Goal: Task Accomplishment & Management: Manage account settings

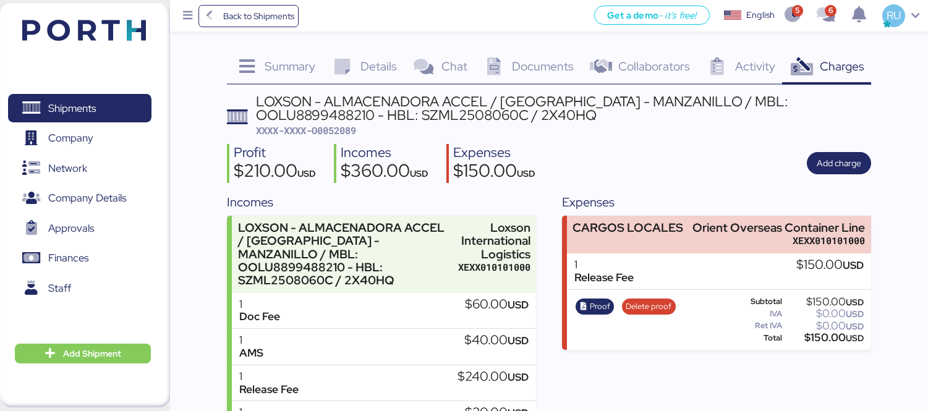
scroll to position [83, 0]
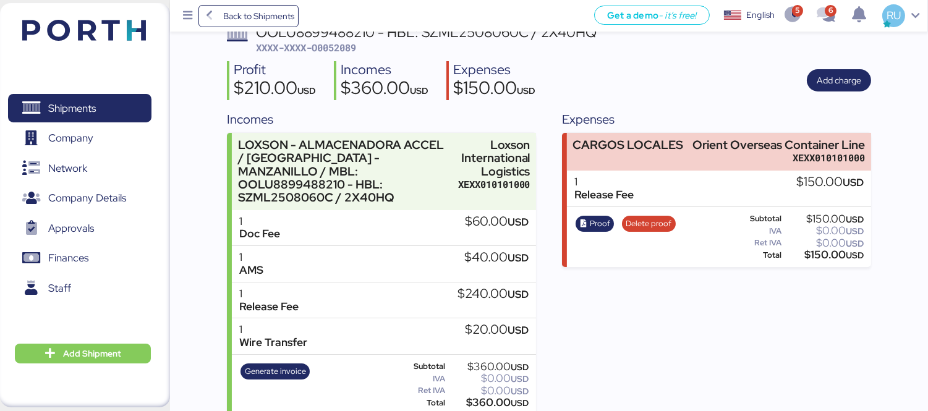
click at [112, 33] on img at bounding box center [84, 30] width 124 height 21
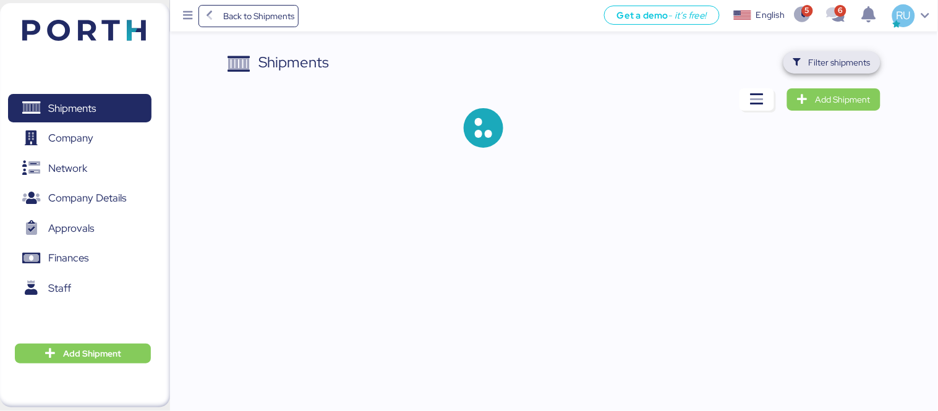
click at [823, 65] on span "Filter shipments" at bounding box center [839, 62] width 62 height 15
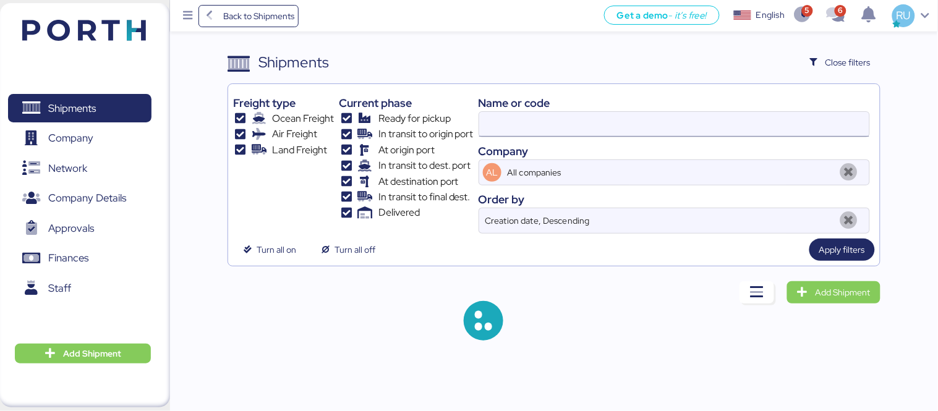
click at [659, 124] on input at bounding box center [674, 124] width 390 height 25
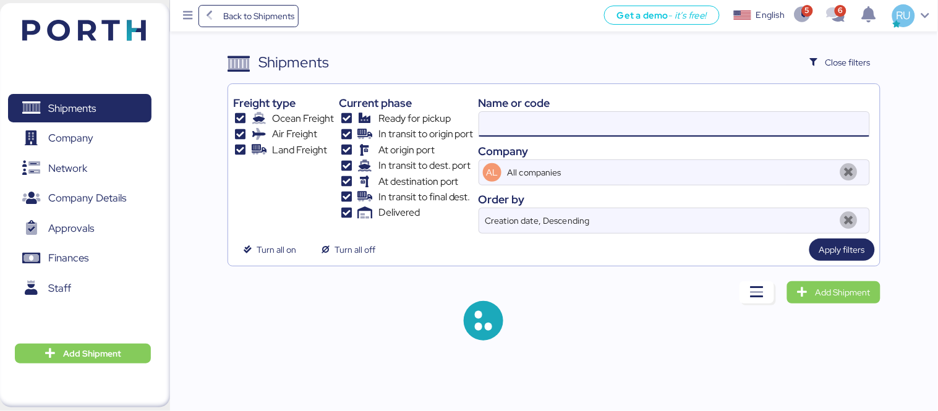
paste input "025F723644"
type input "025F723644"
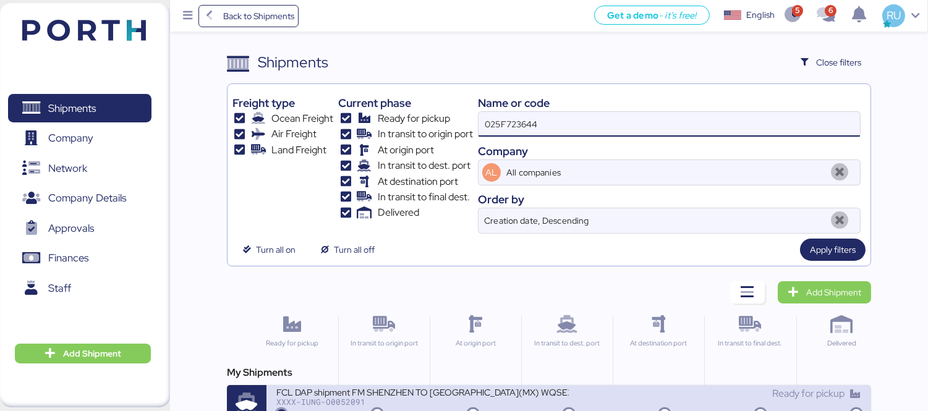
click at [517, 388] on div "FCL DAP shipment FM SHENZHEN TO [GEOGRAPHIC_DATA](MX) WQSE2508X08" at bounding box center [422, 391] width 292 height 11
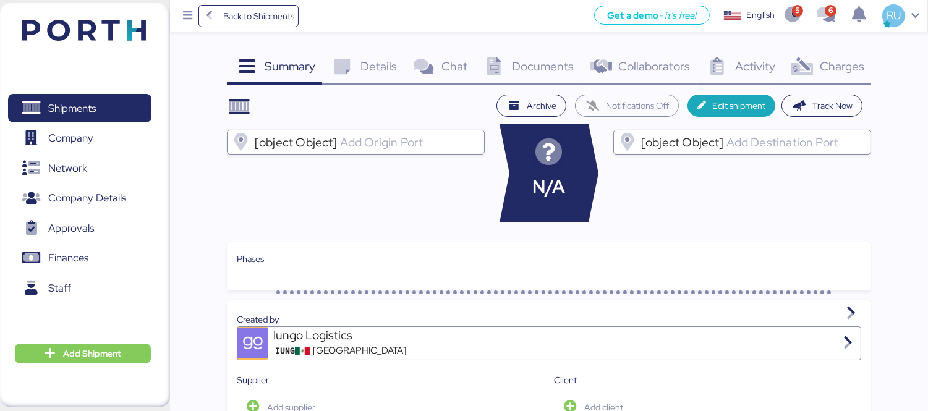
click at [835, 79] on div "Charges 0" at bounding box center [826, 67] width 89 height 33
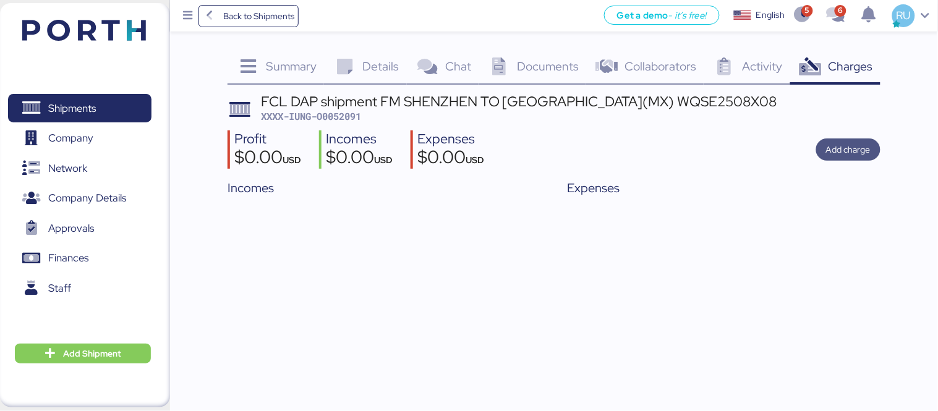
click at [860, 143] on span "Add charge" at bounding box center [848, 149] width 44 height 15
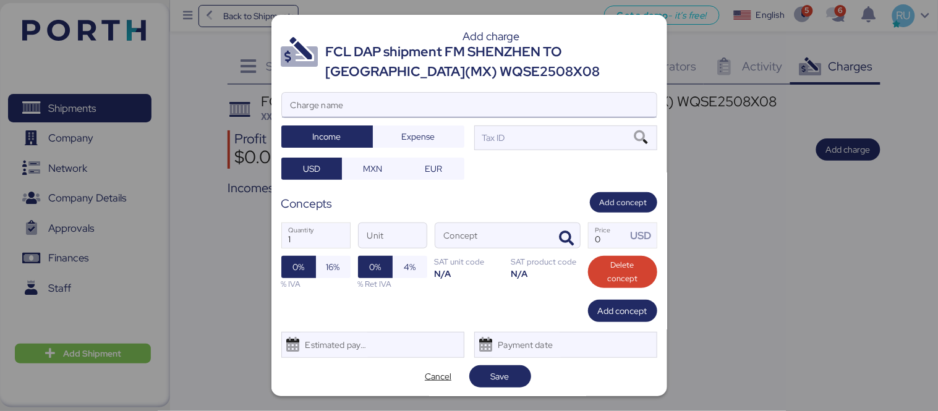
click at [561, 98] on input "Charge name" at bounding box center [469, 105] width 375 height 25
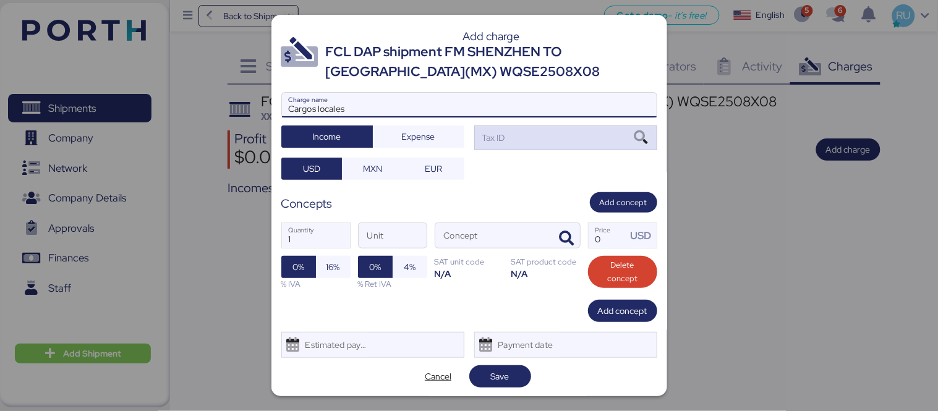
type input "Cargos locales"
click at [590, 135] on div "Tax ID" at bounding box center [565, 137] width 183 height 25
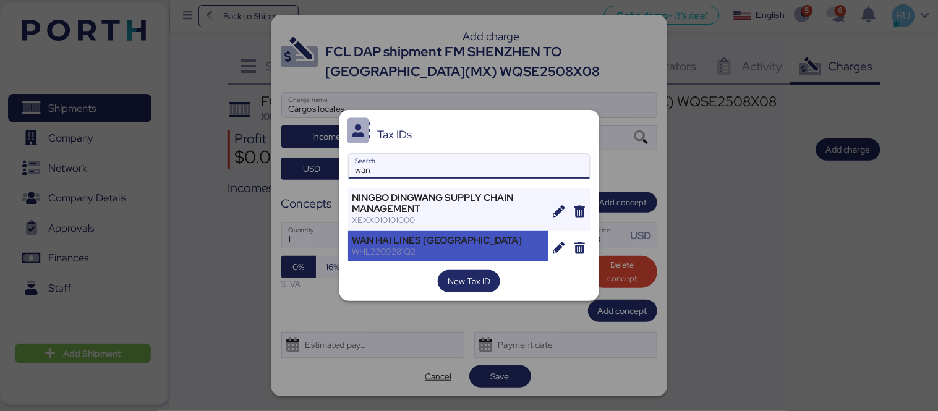
type input "wan"
click at [411, 242] on div "WAN HAI LINES [GEOGRAPHIC_DATA]" at bounding box center [448, 240] width 192 height 11
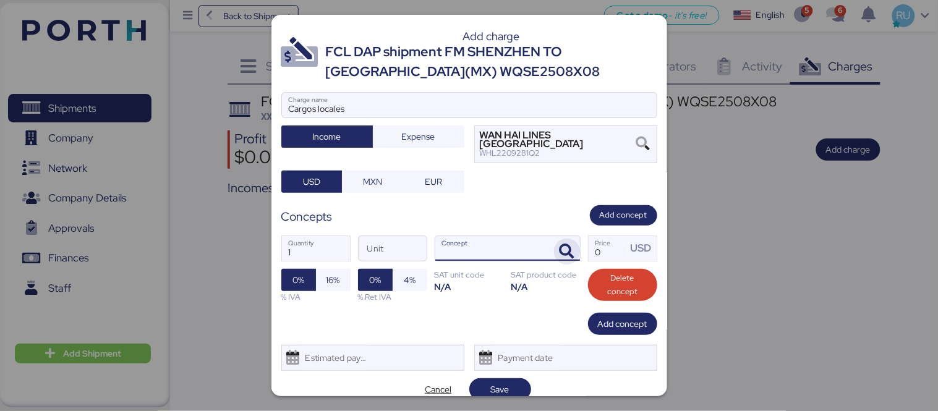
click at [559, 244] on icon "button" at bounding box center [566, 251] width 15 height 15
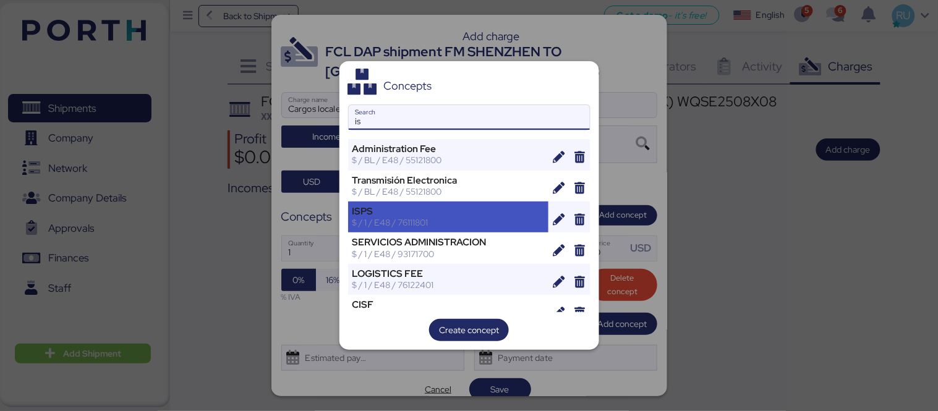
type input "is"
click at [434, 220] on div "$ / 1 / E48 / 76111801" at bounding box center [448, 222] width 192 height 11
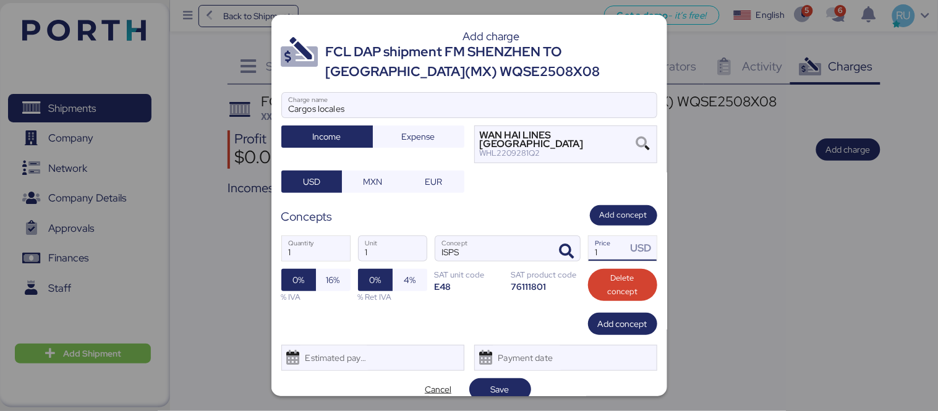
click at [613, 243] on input "1" at bounding box center [607, 248] width 38 height 25
type input "1"
type input "12"
click at [501, 382] on span "Save" at bounding box center [500, 389] width 19 height 15
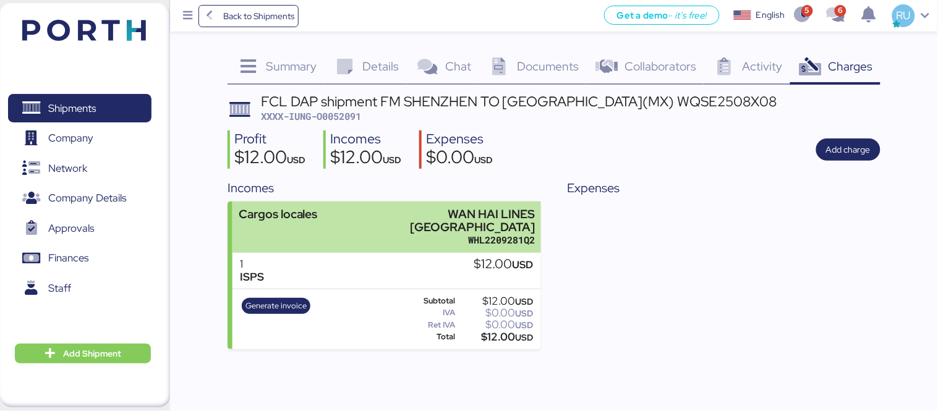
click at [342, 221] on div "Cargos locales WAN HAI LINES MEXICO WHL2209281Q2" at bounding box center [386, 226] width 308 height 51
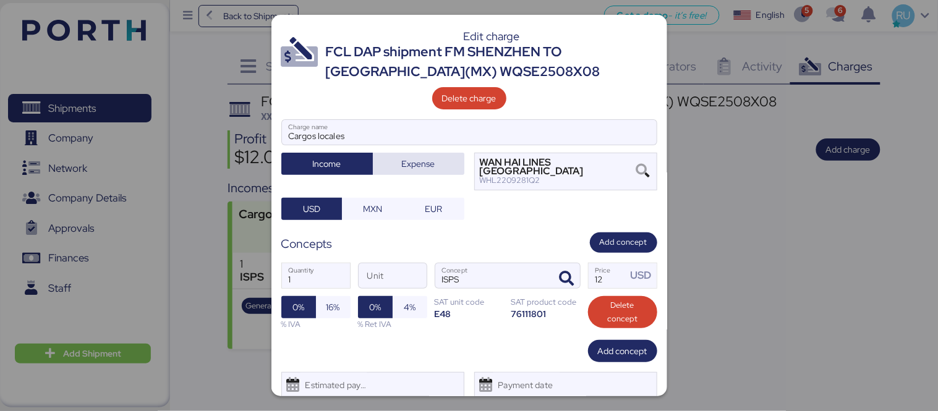
click at [412, 170] on span "Expense" at bounding box center [418, 163] width 33 height 15
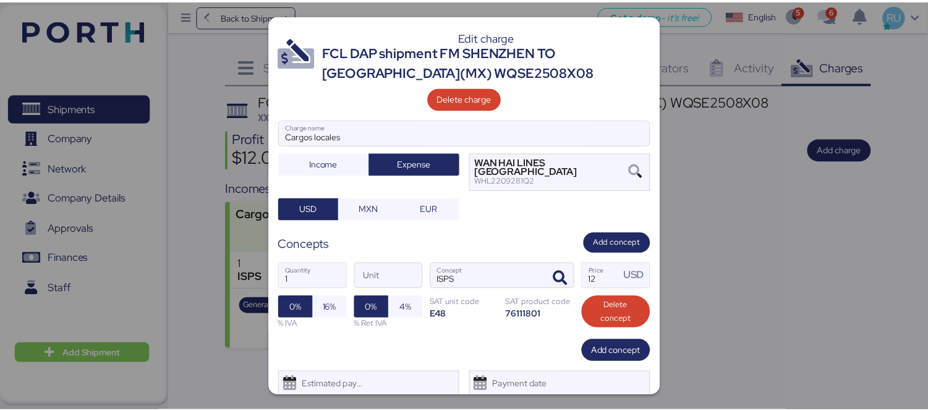
scroll to position [32, 0]
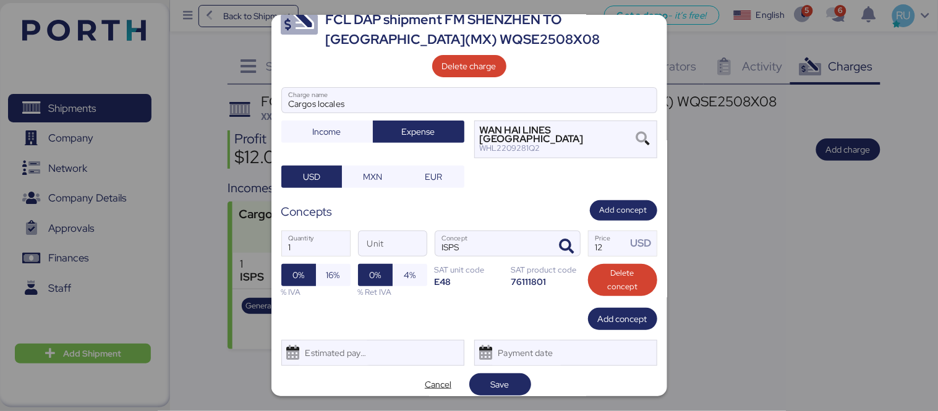
click at [501, 377] on span "Save" at bounding box center [500, 384] width 19 height 15
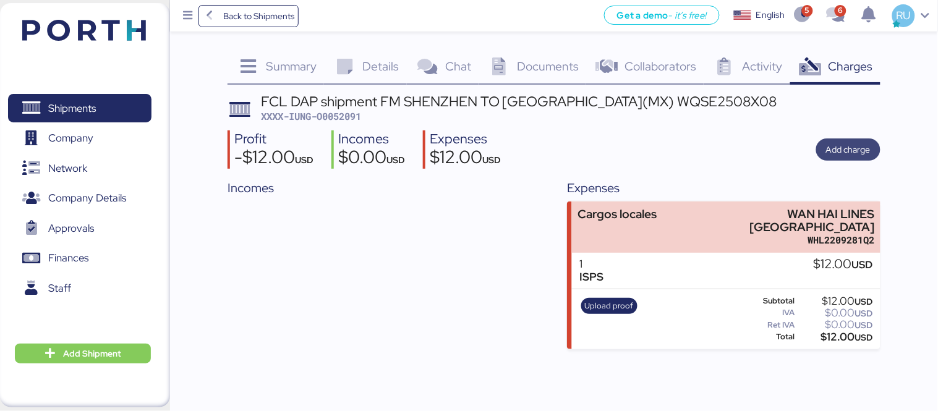
click at [848, 158] on span "Add charge" at bounding box center [848, 149] width 64 height 22
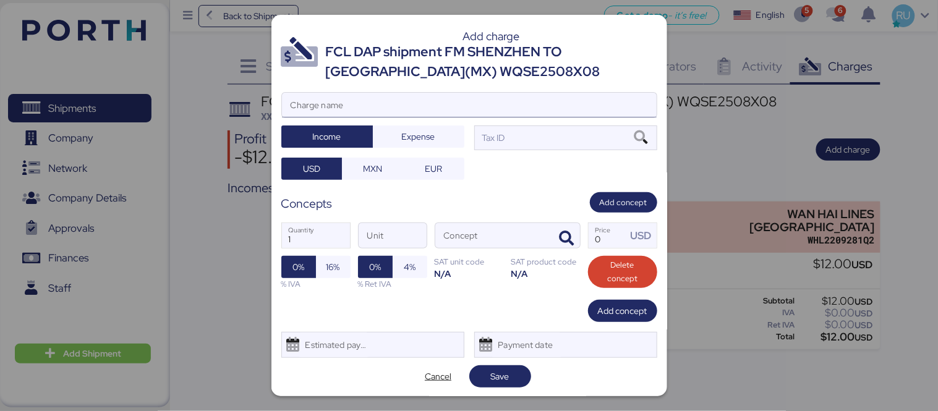
click at [538, 110] on input "Charge name" at bounding box center [469, 105] width 375 height 25
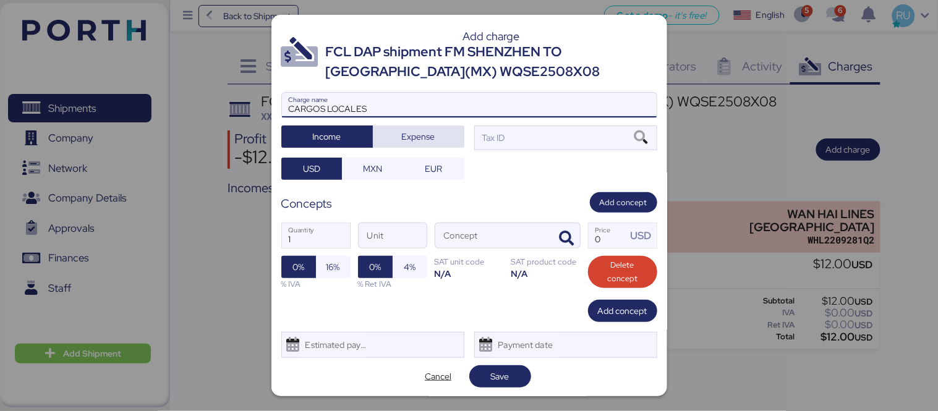
type input "CARGOS LOCALES"
click at [434, 143] on span "Expense" at bounding box center [419, 136] width 72 height 17
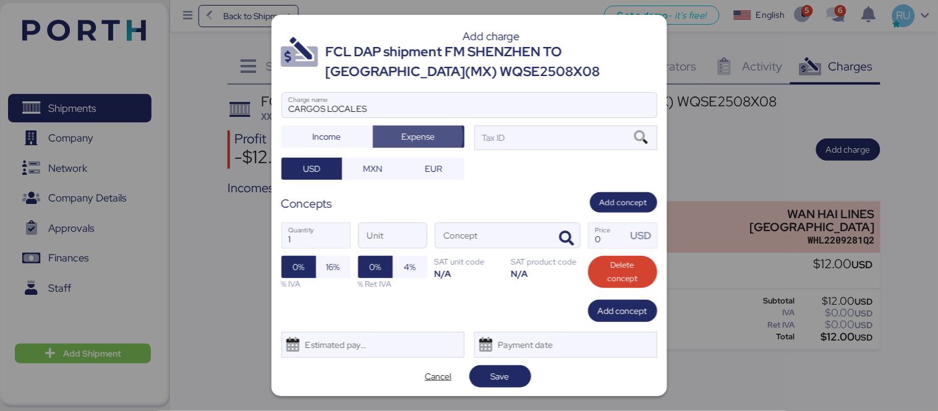
click at [514, 124] on div at bounding box center [469, 123] width 375 height 12
click at [514, 117] on input "CARGOS LOCALES" at bounding box center [469, 105] width 375 height 25
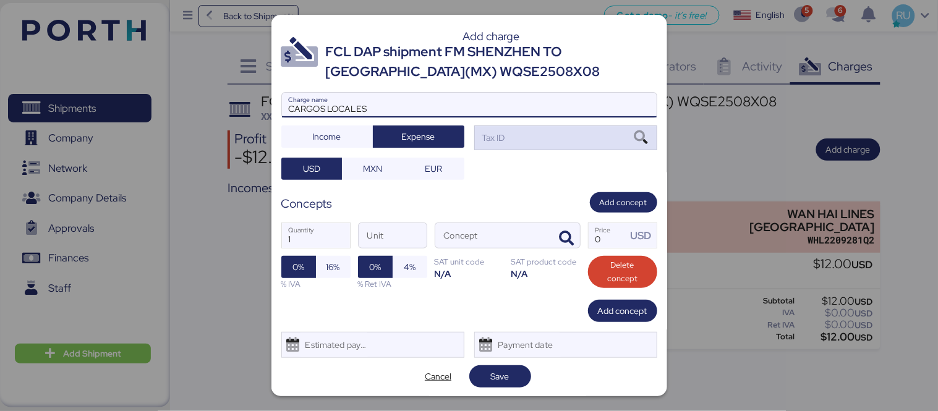
click at [531, 138] on div "Tax ID" at bounding box center [565, 137] width 183 height 25
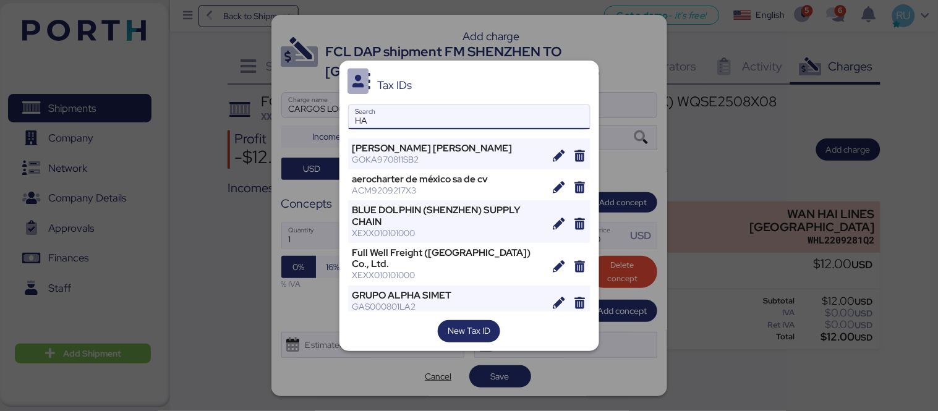
type input "H"
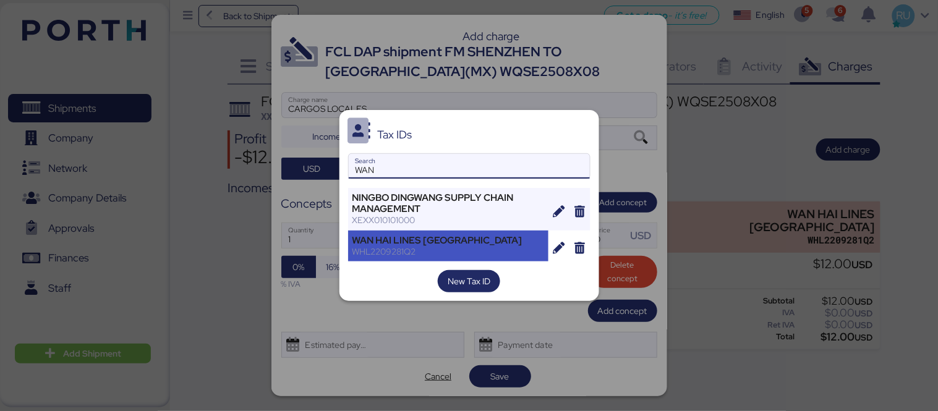
type input "WAN"
click at [428, 248] on div "WHL2209281Q2" at bounding box center [448, 251] width 192 height 11
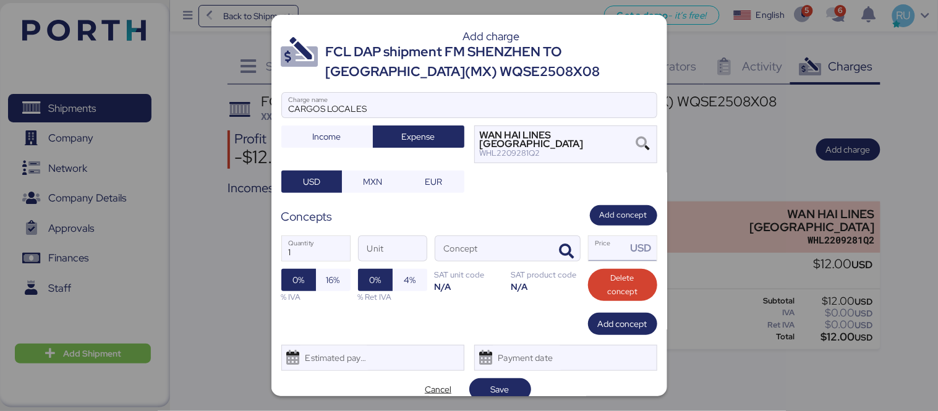
click at [595, 243] on input "Price USD" at bounding box center [607, 248] width 38 height 25
type input "0"
click at [565, 239] on span "button" at bounding box center [567, 252] width 26 height 26
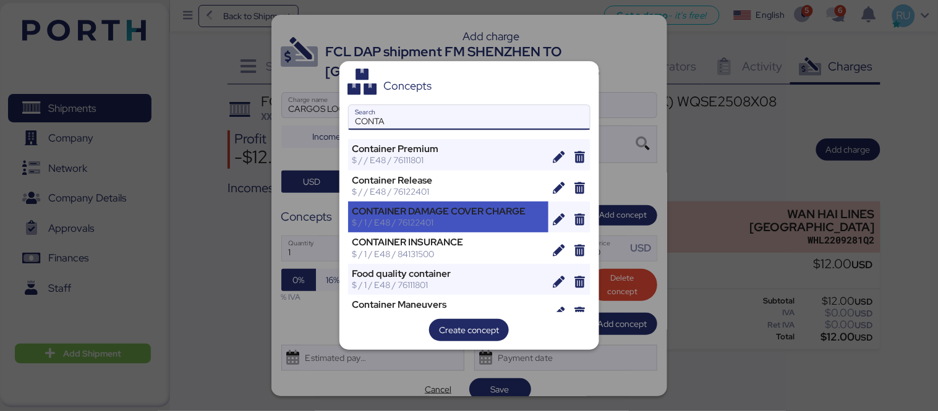
type input "CONTA"
click at [459, 208] on div "CONTAINER DAMAGE COVER CHARGE" at bounding box center [448, 211] width 192 height 11
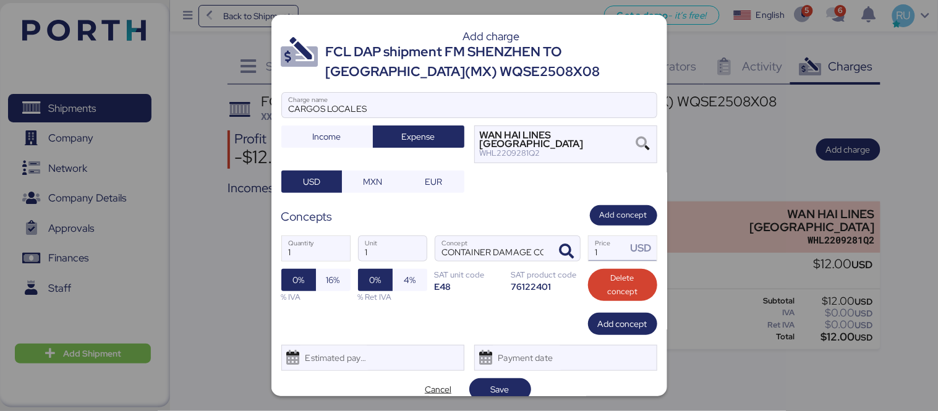
click at [606, 250] on input "1" at bounding box center [607, 248] width 38 height 25
type input "65"
click at [323, 269] on span "16%" at bounding box center [333, 280] width 35 height 22
click at [494, 382] on span "Save" at bounding box center [500, 389] width 19 height 15
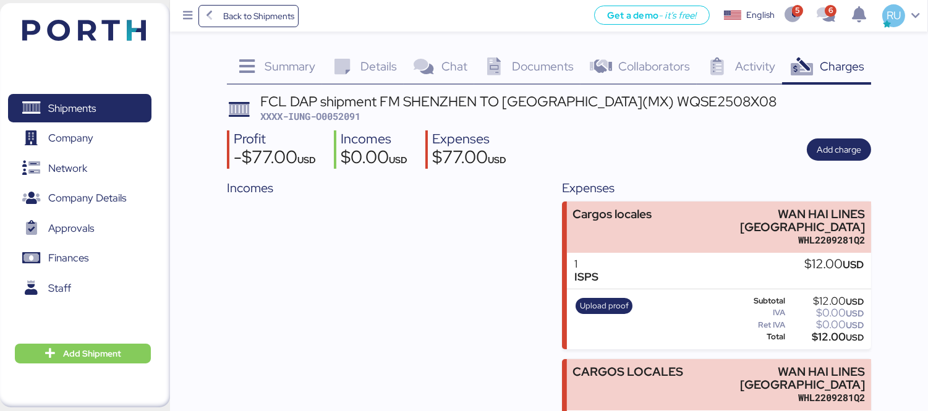
scroll to position [78, 0]
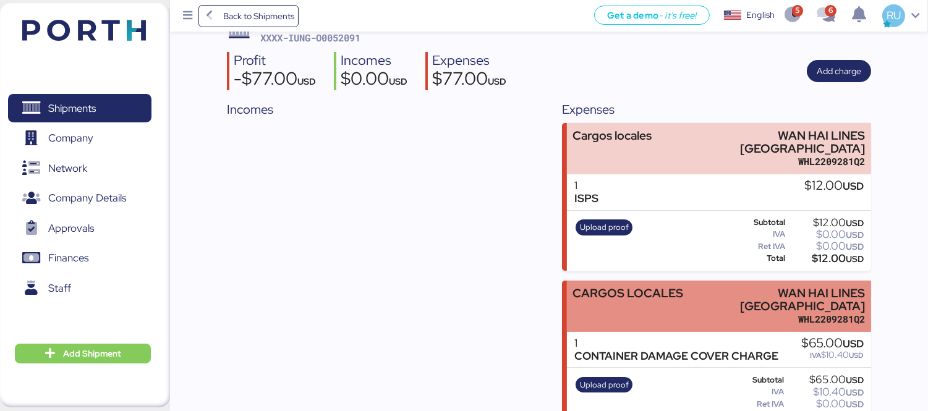
click at [677, 287] on div "CARGOS LOCALES" at bounding box center [627, 306] width 111 height 39
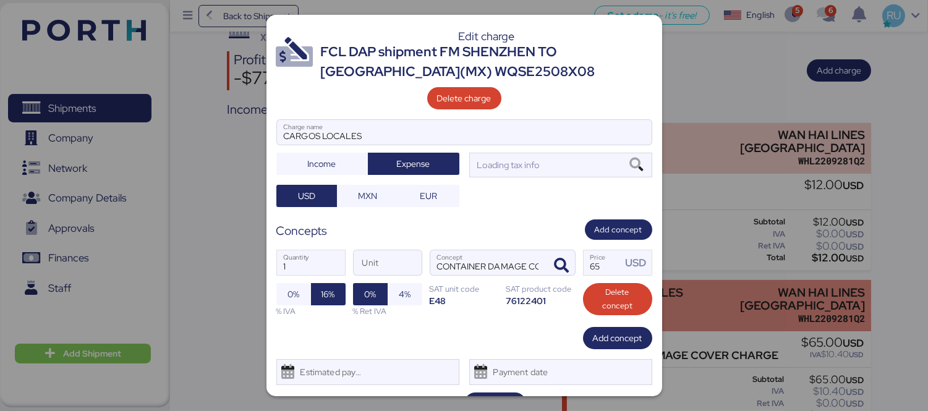
scroll to position [0, 0]
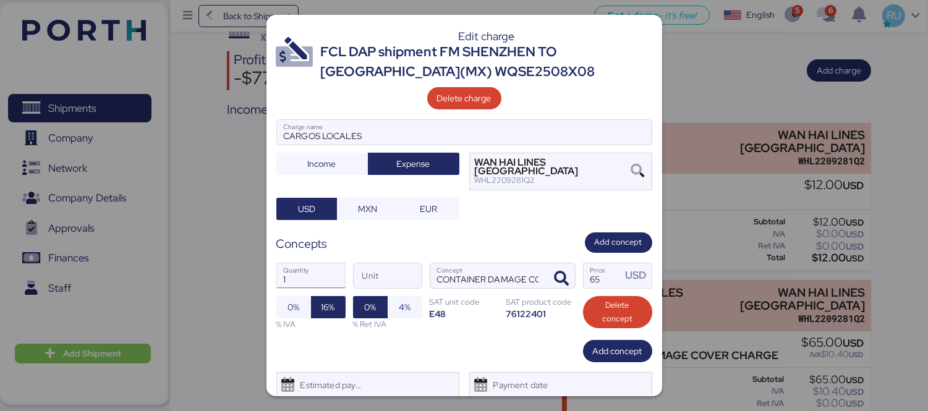
click at [324, 264] on input "1" at bounding box center [311, 275] width 68 height 25
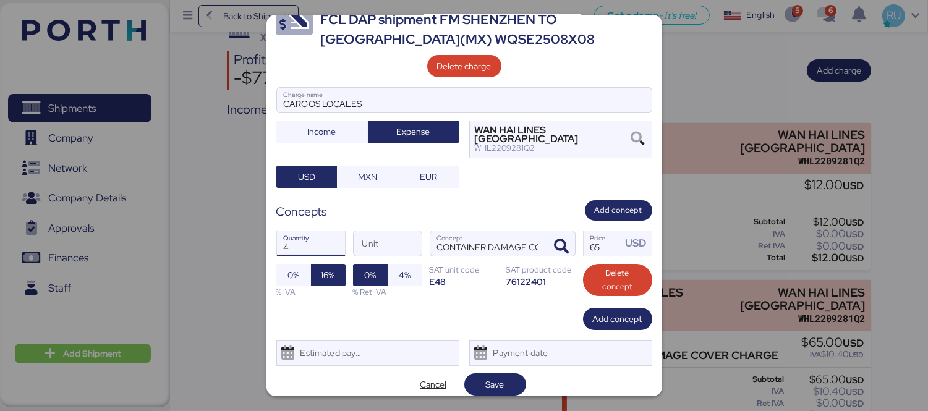
type input "4"
click at [499, 392] on div "Edit charge FCL DAP shipment FM SHENZHEN TO MANZANILLO(MX) WQSE2508X08 Delete c…" at bounding box center [464, 205] width 396 height 381
click at [496, 377] on span "Save" at bounding box center [495, 384] width 19 height 15
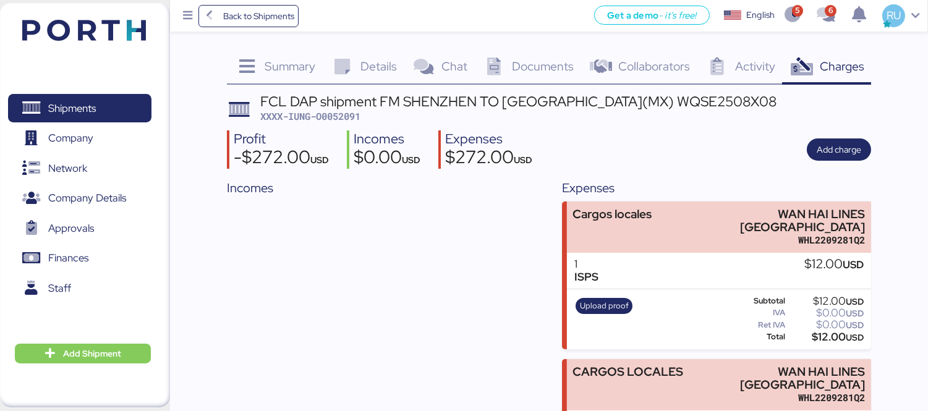
scroll to position [78, 0]
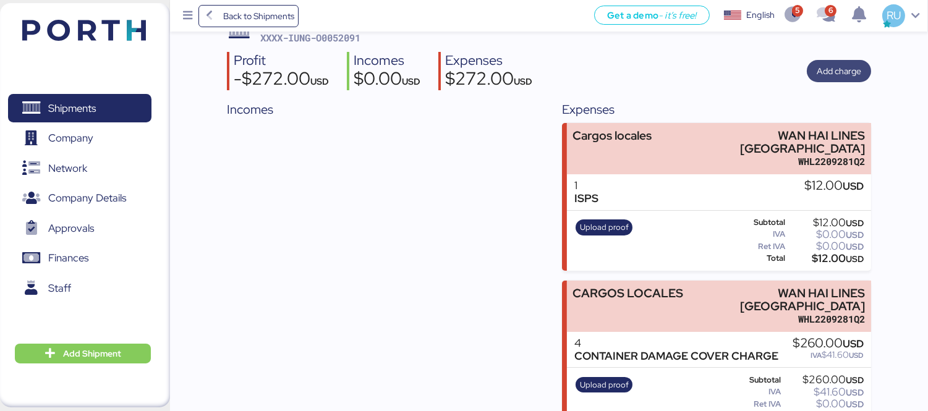
click at [850, 67] on span "Add charge" at bounding box center [838, 71] width 44 height 15
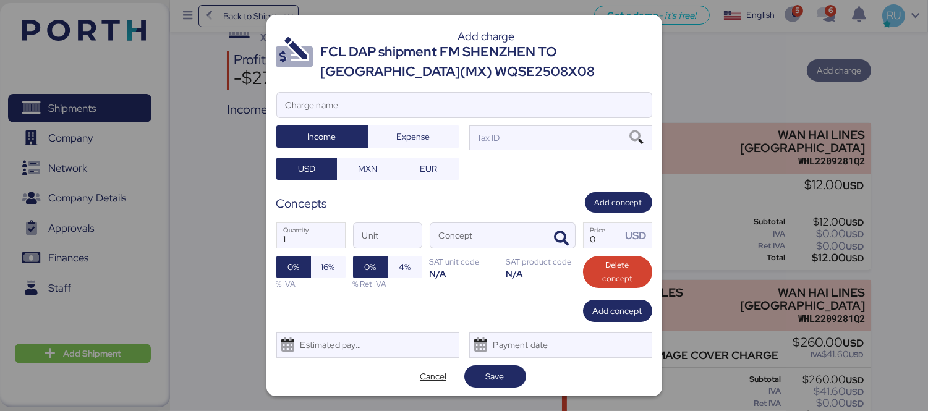
scroll to position [0, 0]
click at [523, 102] on input "Charge name" at bounding box center [464, 105] width 375 height 25
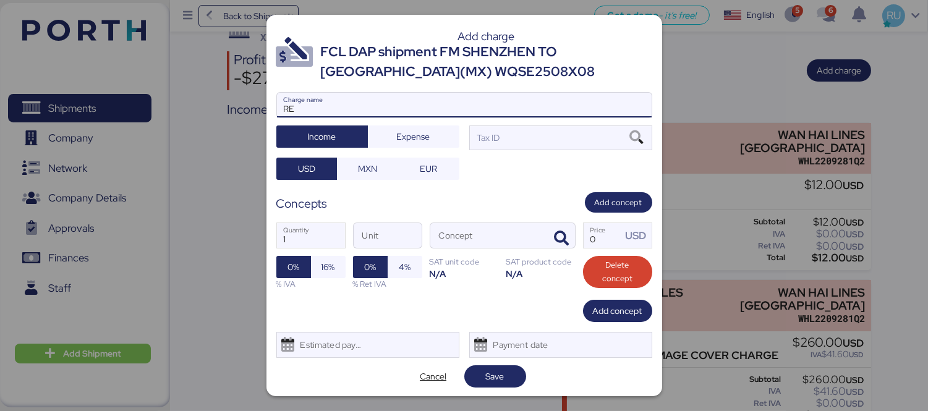
type input "R"
type input "c"
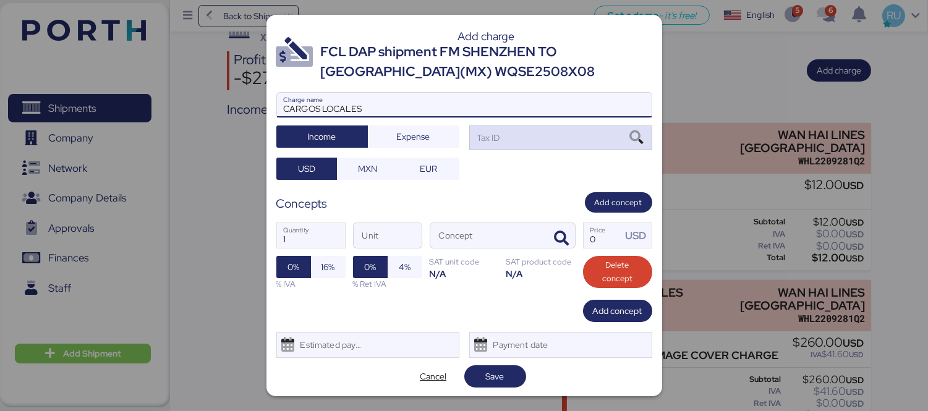
type input "CARGOS LOCALES"
click at [570, 150] on div "Tax ID" at bounding box center [560, 137] width 183 height 25
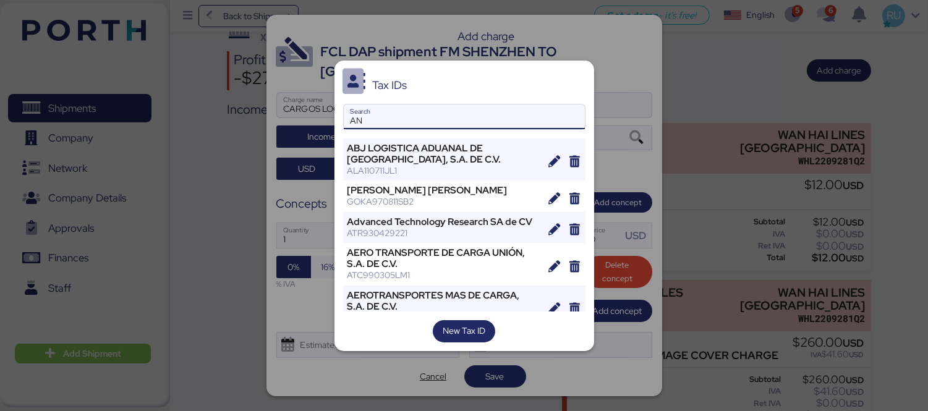
type input "A"
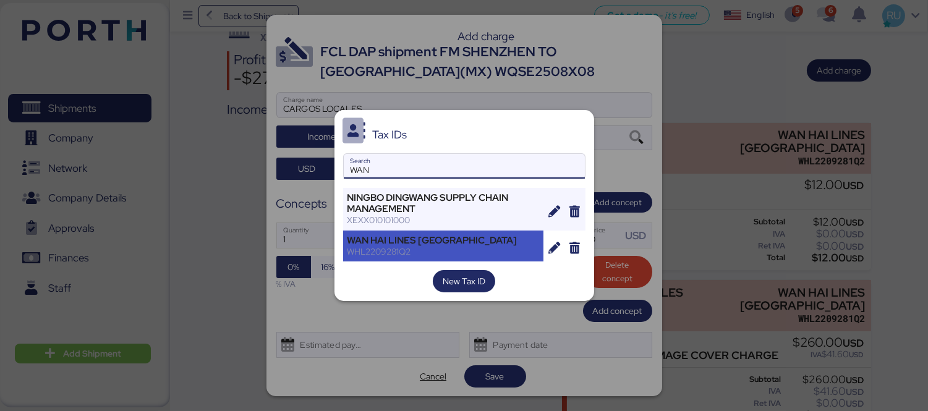
type input "WAN"
click at [424, 246] on div "WHL2209281Q2" at bounding box center [443, 251] width 192 height 11
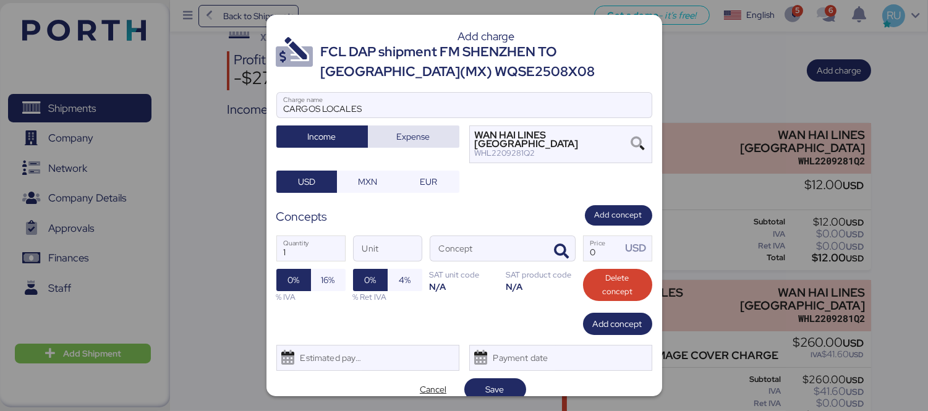
click at [425, 137] on span "Expense" at bounding box center [413, 136] width 33 height 15
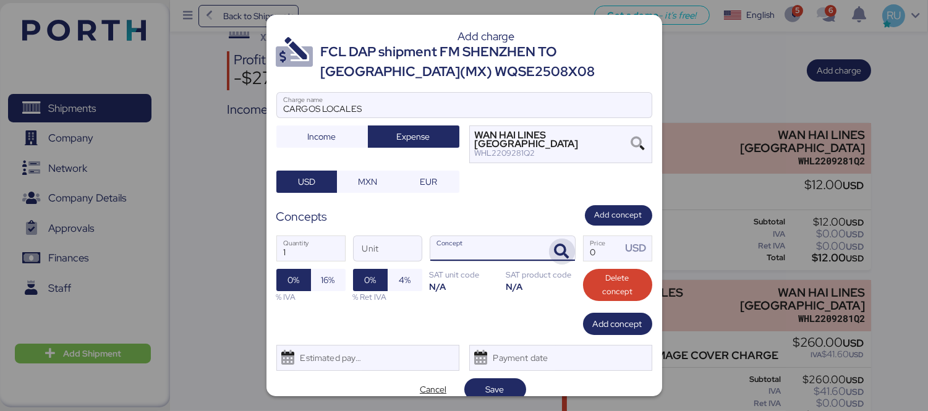
click at [554, 244] on icon "button" at bounding box center [561, 251] width 15 height 15
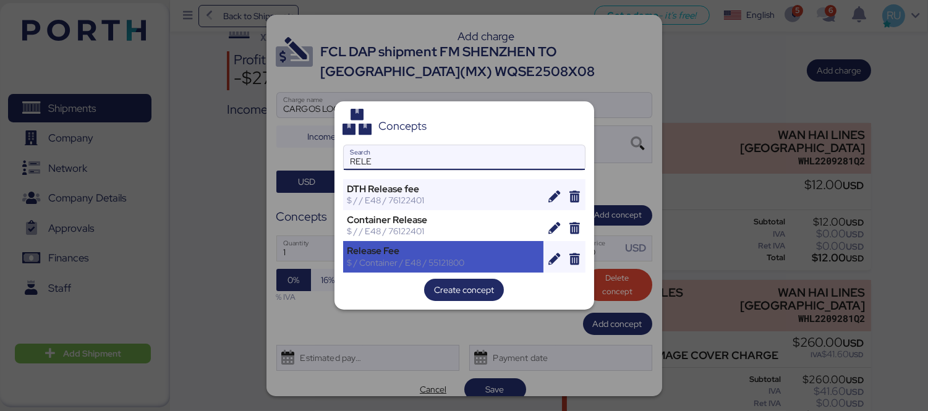
type input "RELE"
click at [410, 253] on div "Release Fee" at bounding box center [443, 250] width 192 height 11
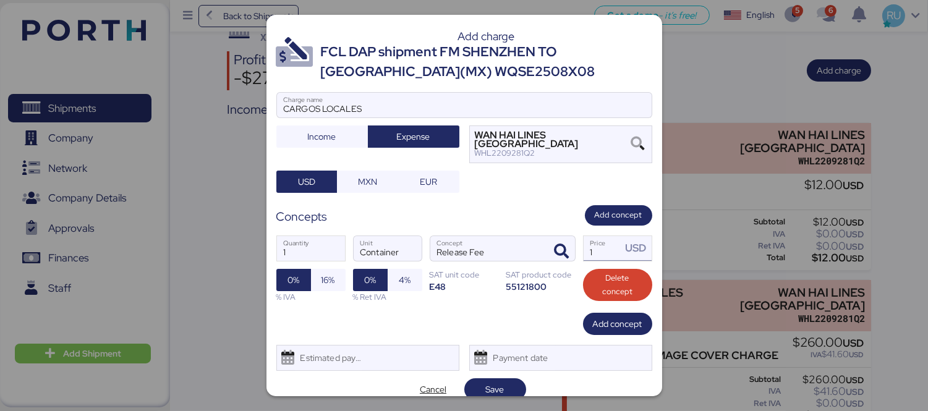
click at [592, 250] on input "1" at bounding box center [602, 248] width 38 height 25
type input "0"
type input "75"
click at [331, 278] on span "16%" at bounding box center [328, 280] width 14 height 15
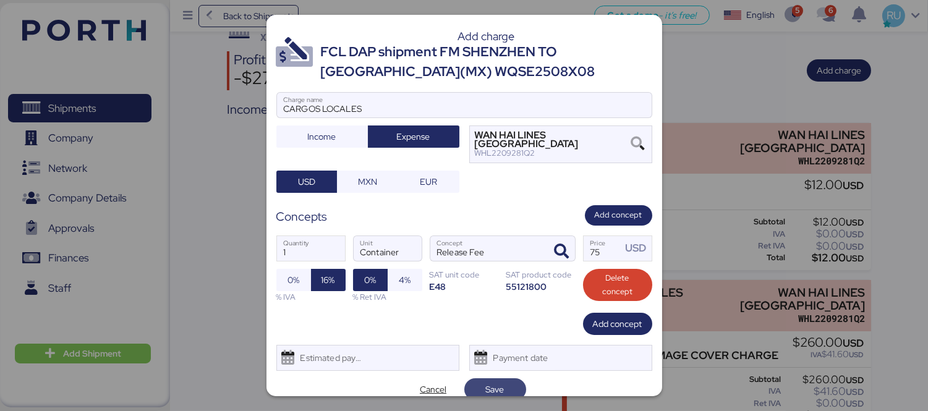
click at [509, 382] on span "Save" at bounding box center [495, 389] width 42 height 17
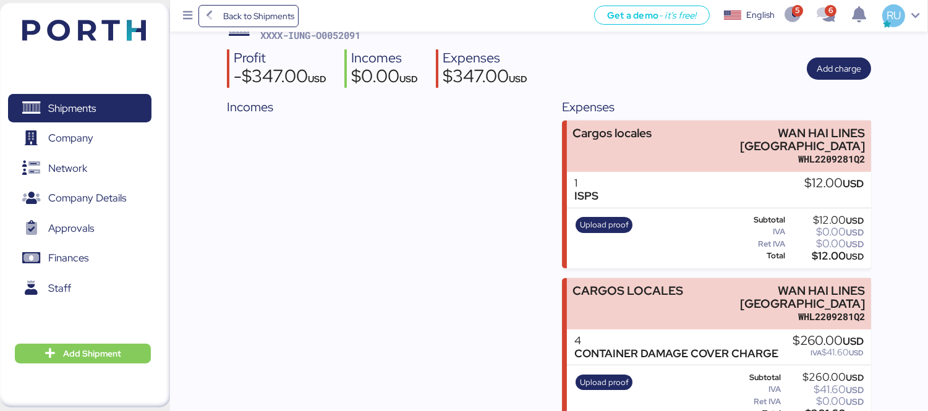
scroll to position [56, 0]
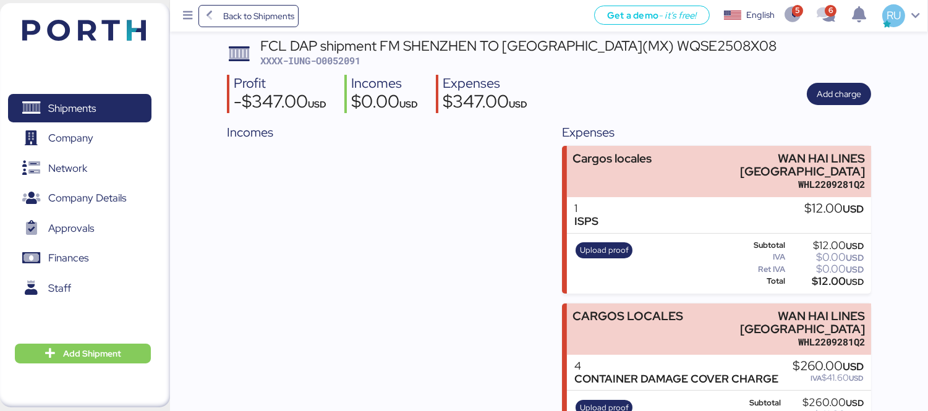
click at [597, 239] on div "Upload proof" at bounding box center [604, 264] width 65 height 51
click at [608, 243] on span "Upload proof" at bounding box center [604, 250] width 49 height 14
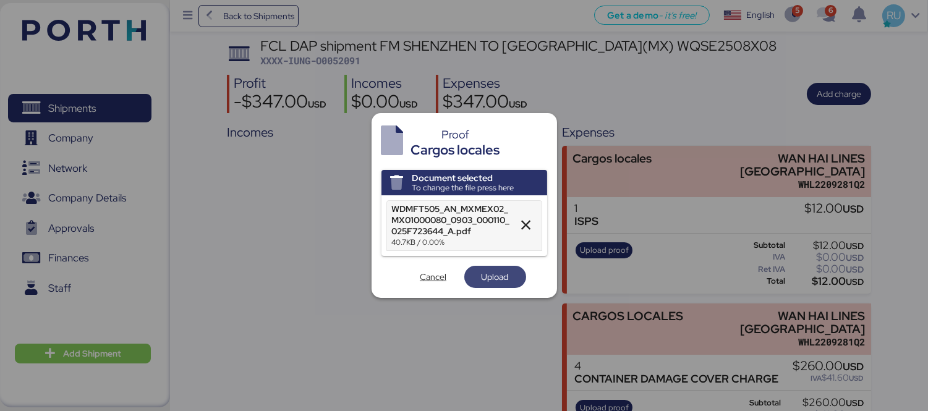
click at [499, 273] on span "Upload" at bounding box center [494, 276] width 27 height 15
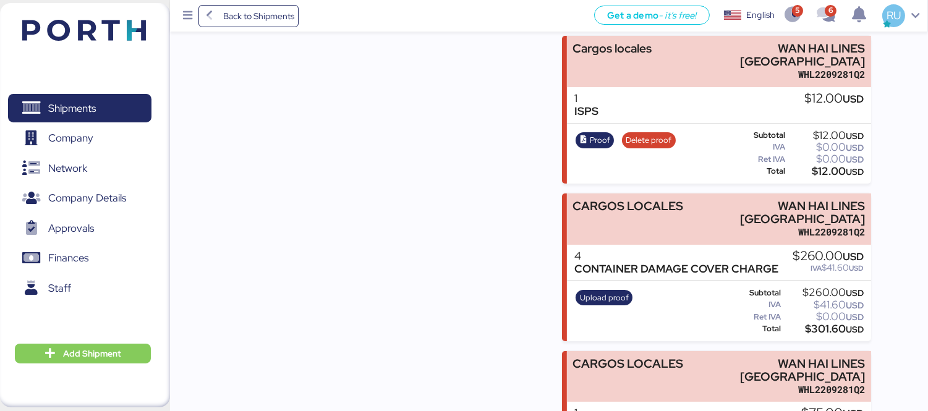
scroll to position [169, 0]
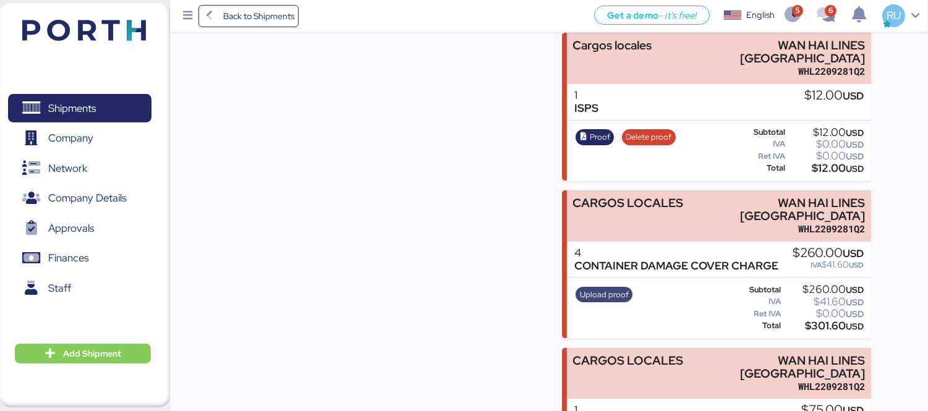
click at [591, 288] on span "Upload proof" at bounding box center [604, 295] width 49 height 14
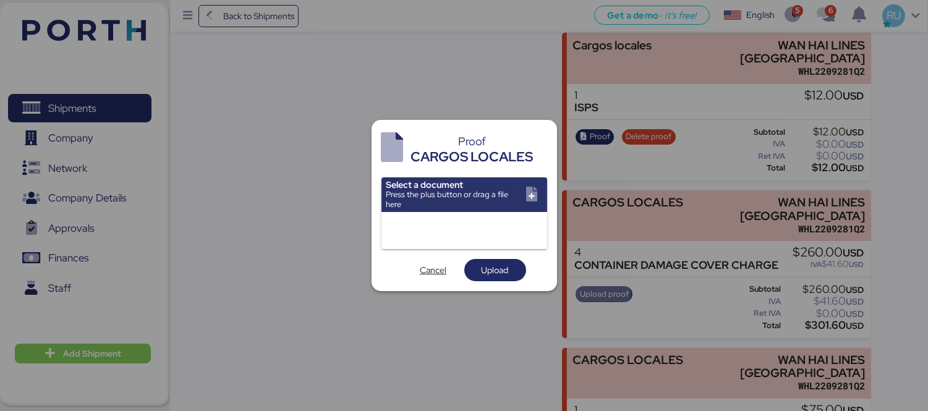
scroll to position [0, 0]
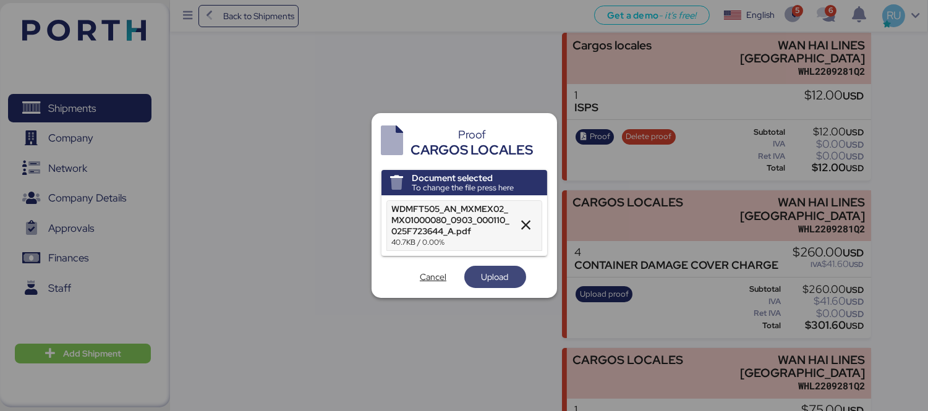
click at [505, 283] on span "Upload" at bounding box center [494, 276] width 27 height 15
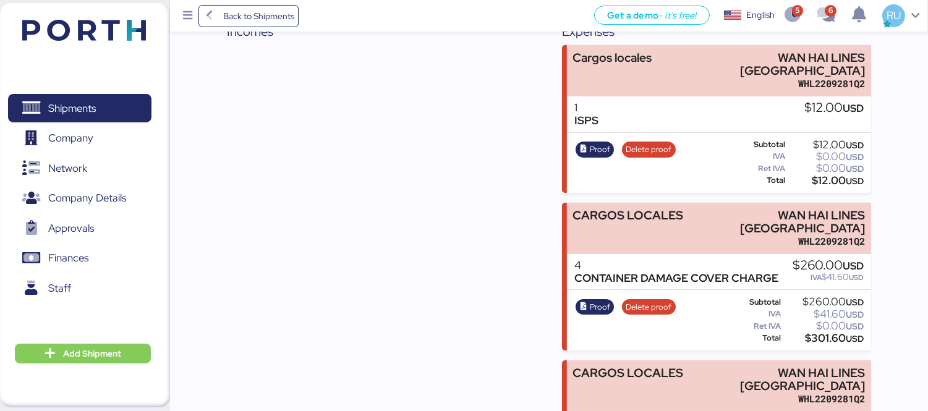
scroll to position [224, 0]
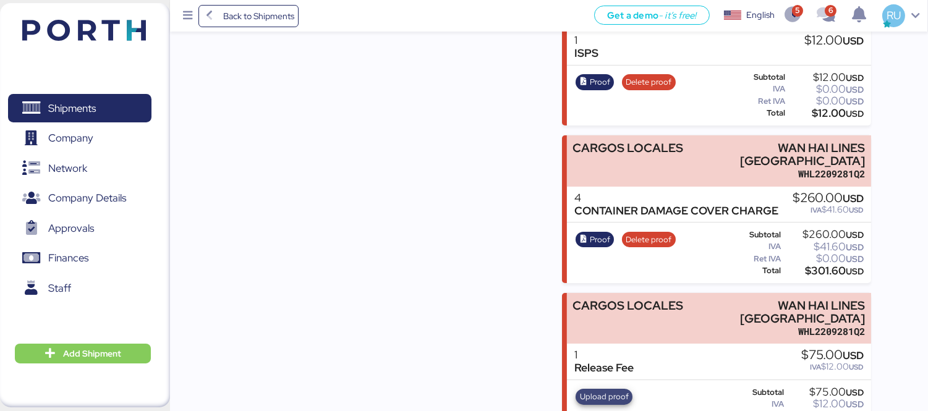
click at [606, 390] on span "Upload proof" at bounding box center [604, 397] width 49 height 14
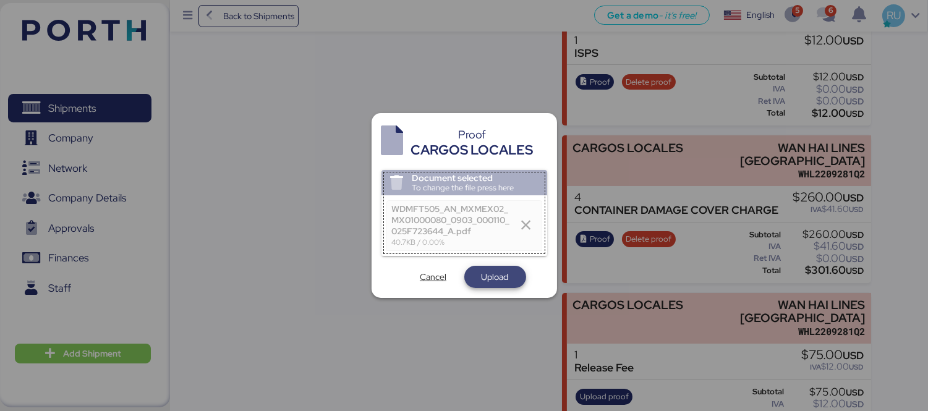
click at [489, 287] on span "Upload" at bounding box center [495, 277] width 62 height 22
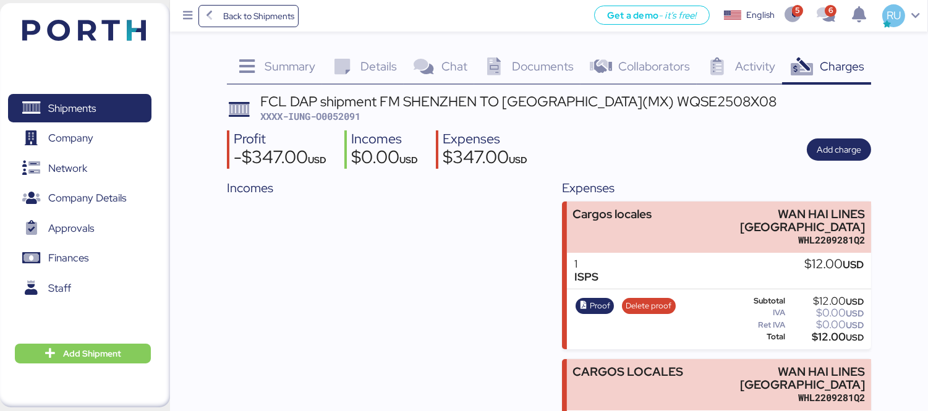
click at [334, 116] on span "XXXX-IUNG-O0052091" at bounding box center [310, 116] width 100 height 12
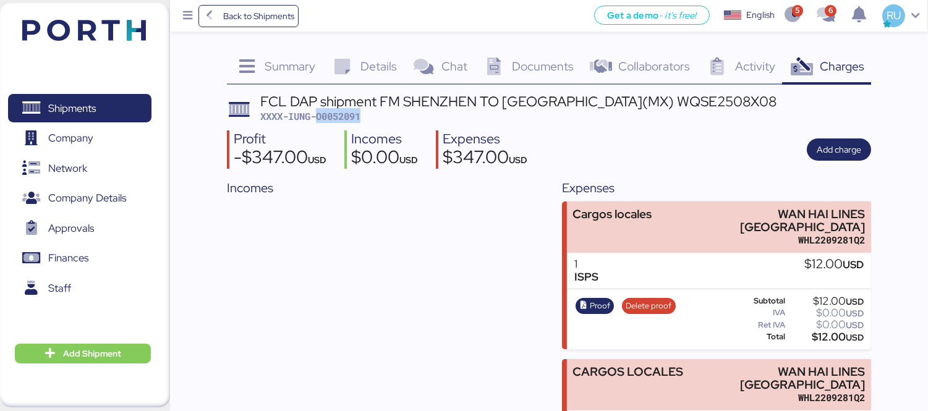
click at [719, 153] on div "Profit -$347.00 USD Incomes $0.00 USD Expenses $347.00 USD Add charge" at bounding box center [549, 149] width 644 height 39
click at [724, 126] on div "FCL DAP shipment FM SHENZHEN TO MANZANILLO(MX) WQSE2508X08 XXXX-IUNG-O0052091 P…" at bounding box center [549, 380] width 644 height 570
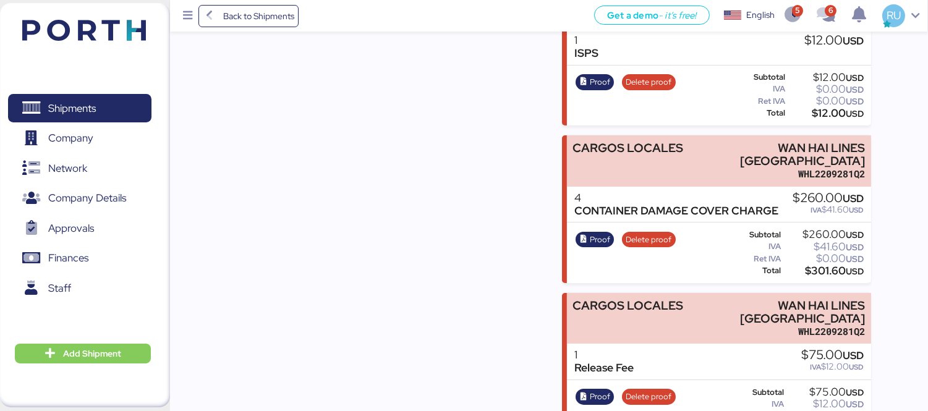
click at [396, 384] on div "Incomes" at bounding box center [381, 197] width 309 height 485
click at [350, 387] on div "Incomes" at bounding box center [381, 197] width 309 height 485
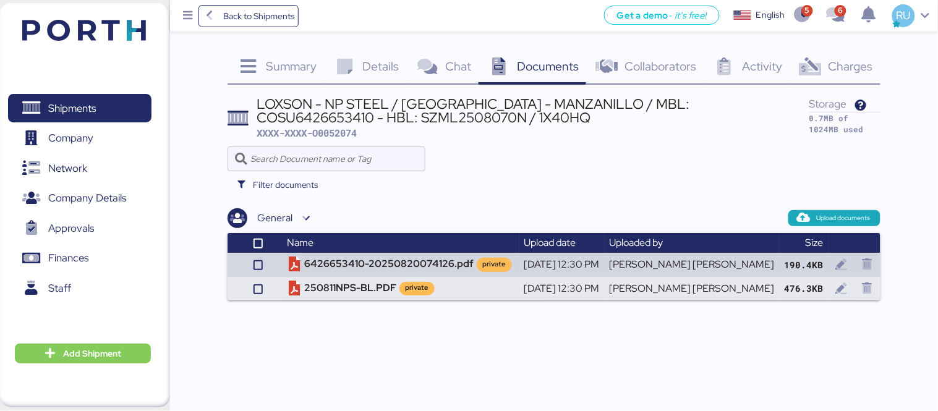
click at [93, 19] on header at bounding box center [65, 28] width 119 height 38
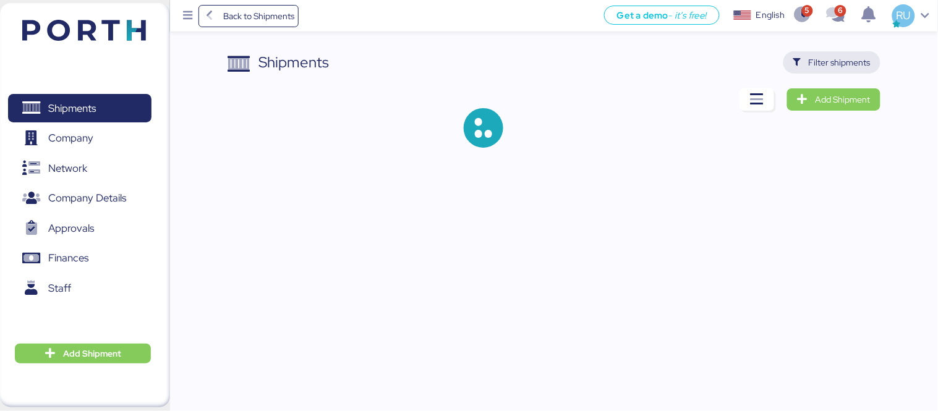
click at [866, 66] on span "Filter shipments" at bounding box center [839, 62] width 62 height 15
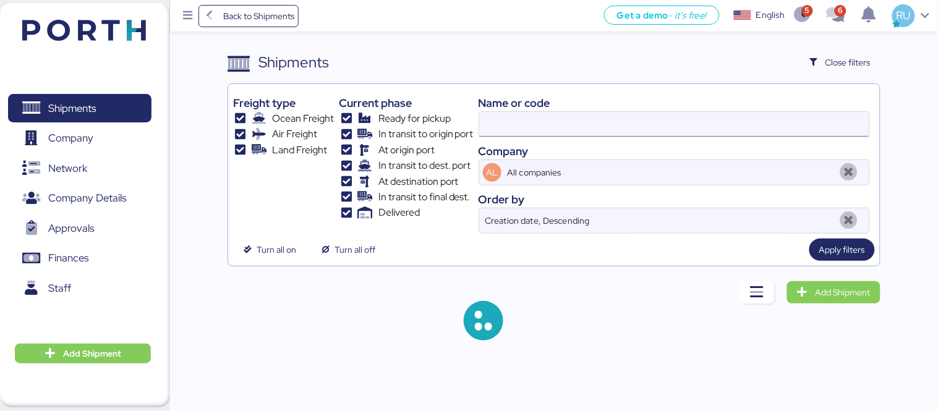
click at [635, 121] on input at bounding box center [674, 124] width 390 height 25
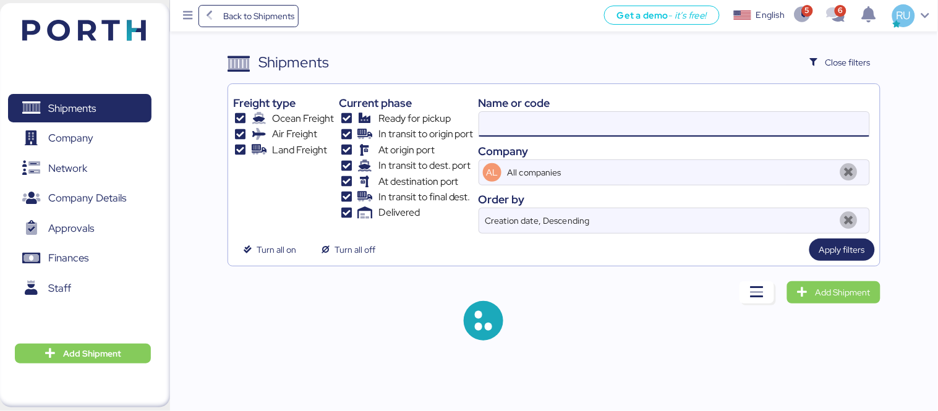
paste input "O0051931"
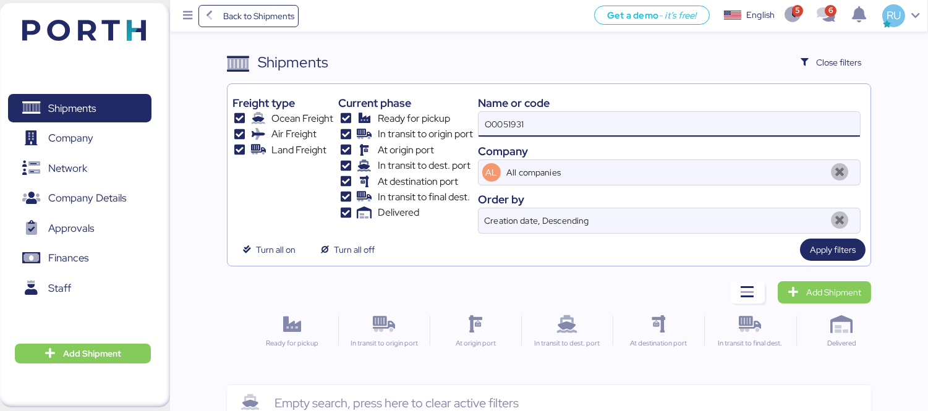
type input "O0051931"
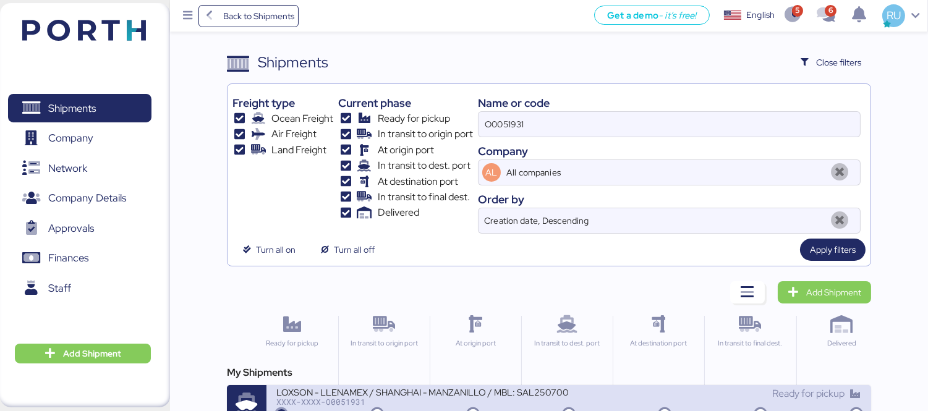
click at [514, 388] on div "LOXSON - LLENAMEX / SHANGHAI - MANZANILLO / MBL: SAL25070002 - HBL: KSSE2506097…" at bounding box center [422, 391] width 292 height 11
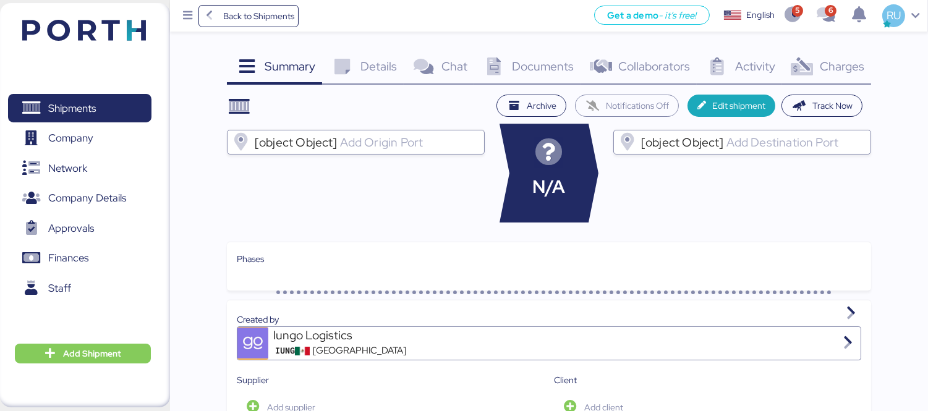
click at [805, 63] on icon at bounding box center [802, 67] width 27 height 18
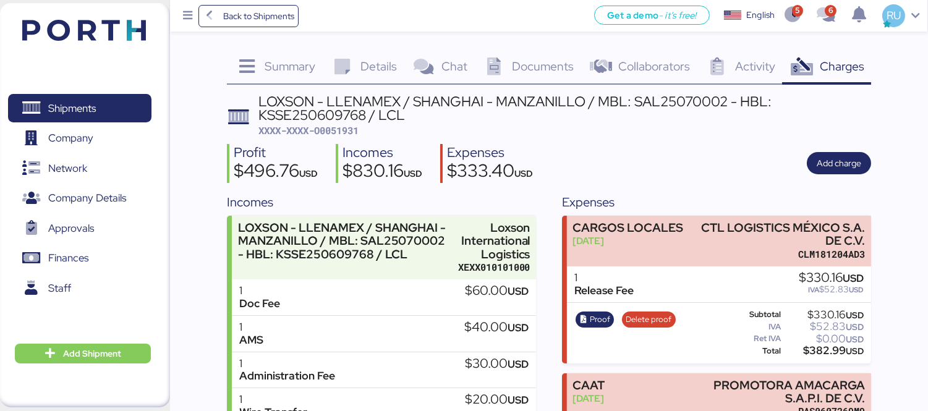
click at [528, 70] on span "Documents" at bounding box center [543, 66] width 62 height 16
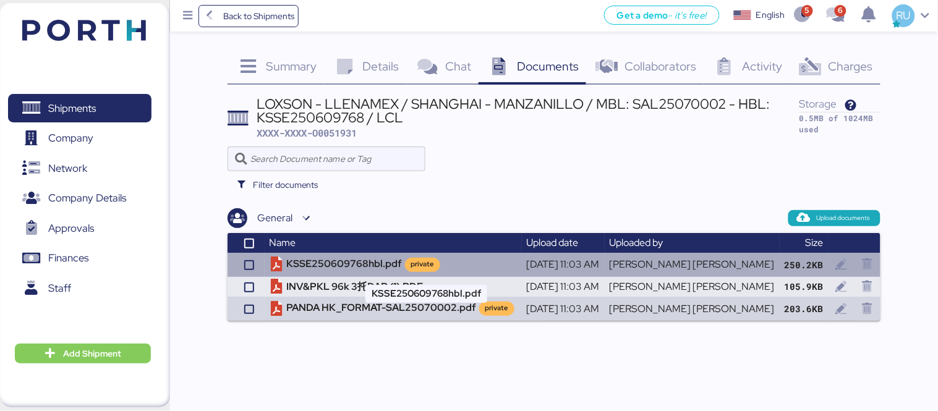
click at [391, 260] on td "KSSE250609768hbl.pdf private" at bounding box center [393, 264] width 257 height 23
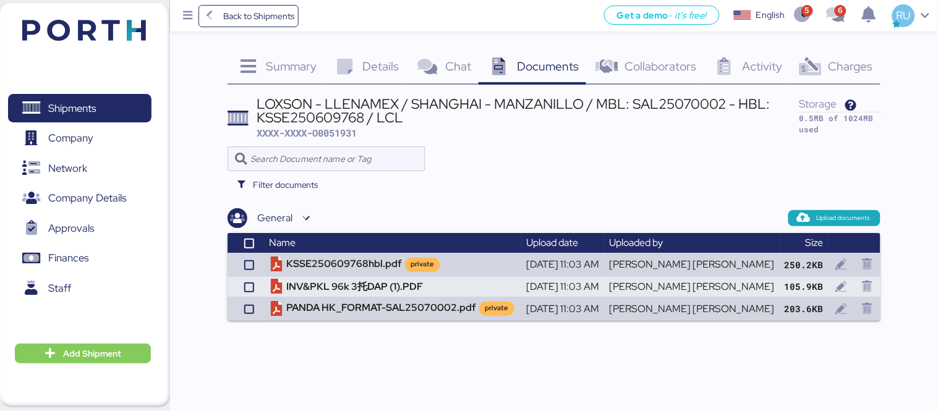
click at [341, 134] on span "XXXX-XXXX-O0051931" at bounding box center [307, 133] width 100 height 12
copy span "O0051931"
click at [93, 22] on img at bounding box center [84, 30] width 124 height 21
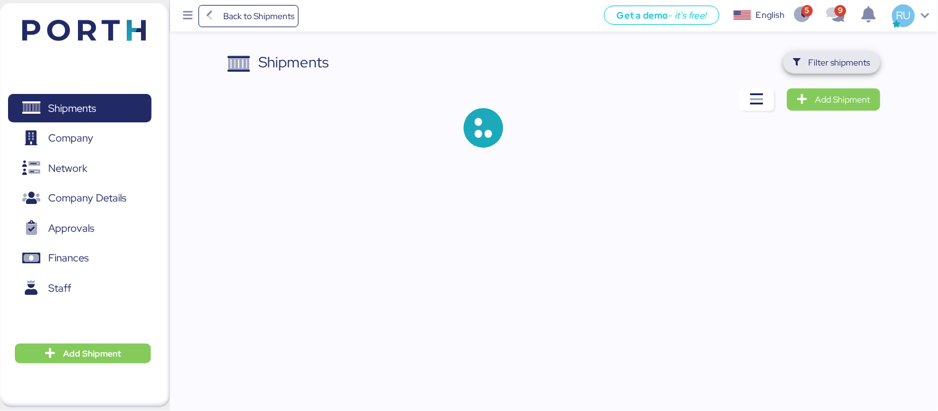
click at [854, 62] on span "Filter shipments" at bounding box center [839, 62] width 62 height 15
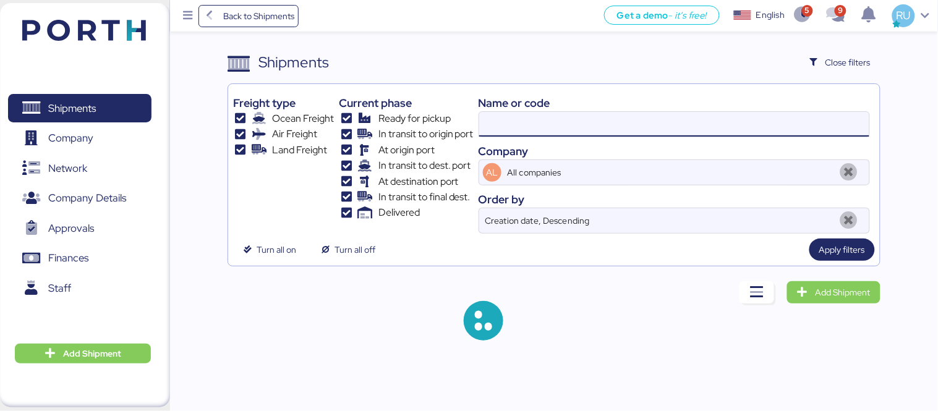
click at [669, 122] on input at bounding box center [674, 124] width 390 height 25
paste input "O0051928"
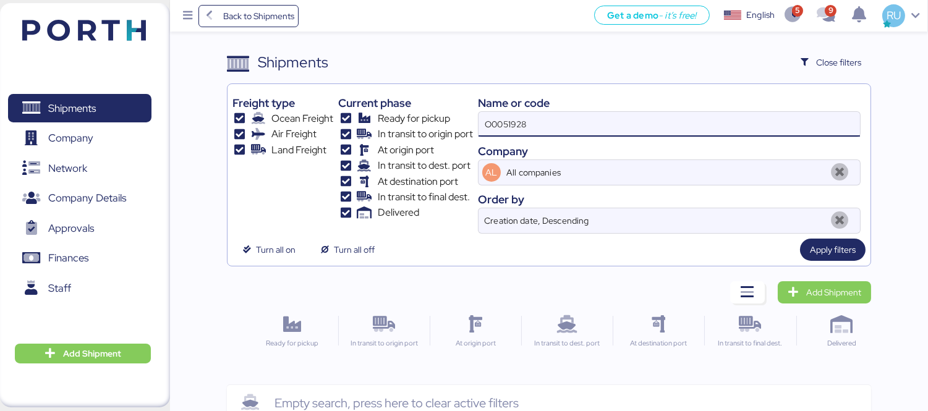
type input "O0051928"
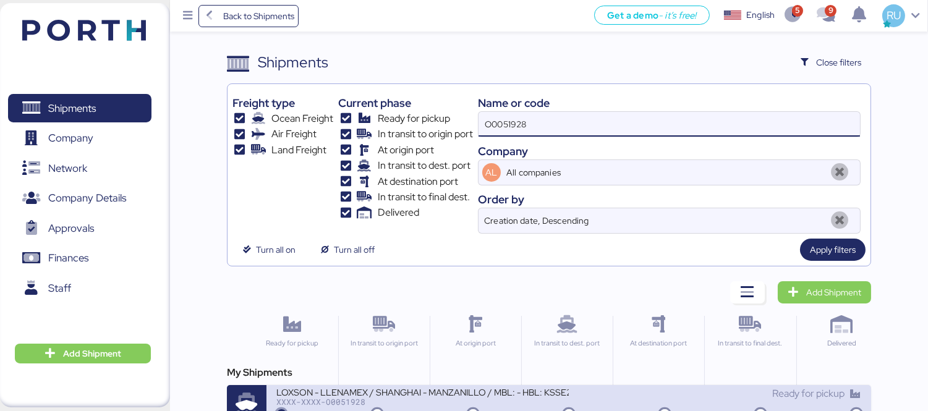
click at [451, 392] on div "LOXSON - LLENAMEX / SHANGHAI - MANZANILLO / MBL: - HBL: KSSE250706376 / LCL" at bounding box center [422, 391] width 292 height 11
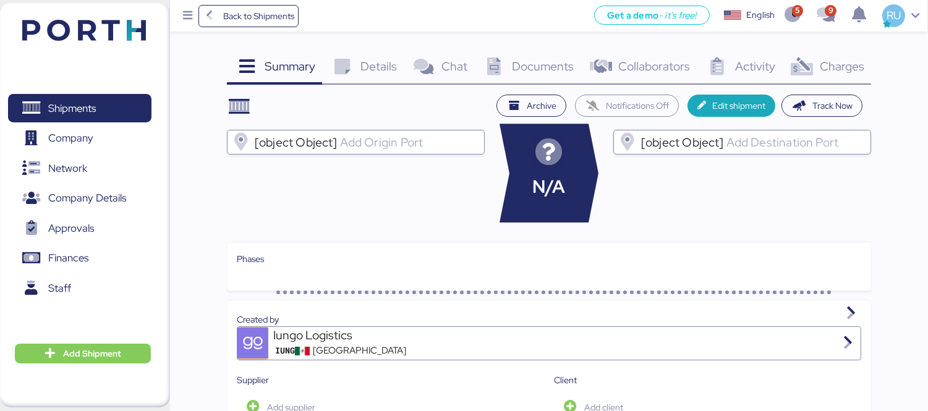
click at [849, 70] on span "Charges" at bounding box center [841, 66] width 44 height 16
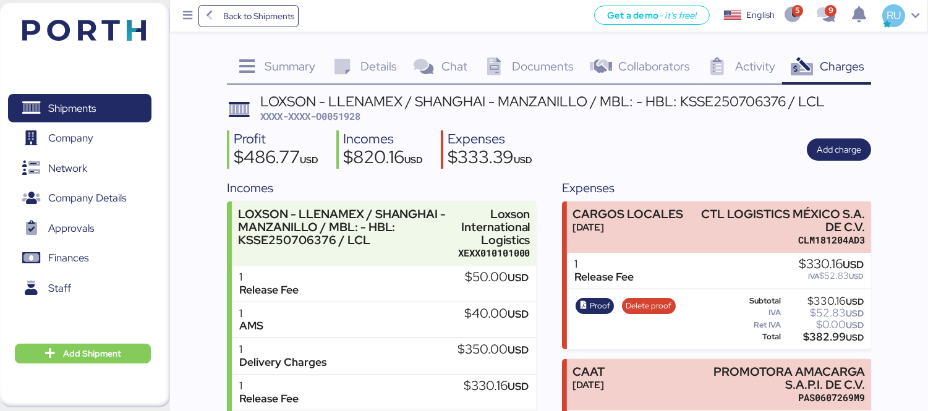
click at [539, 64] on span "Documents" at bounding box center [543, 66] width 62 height 16
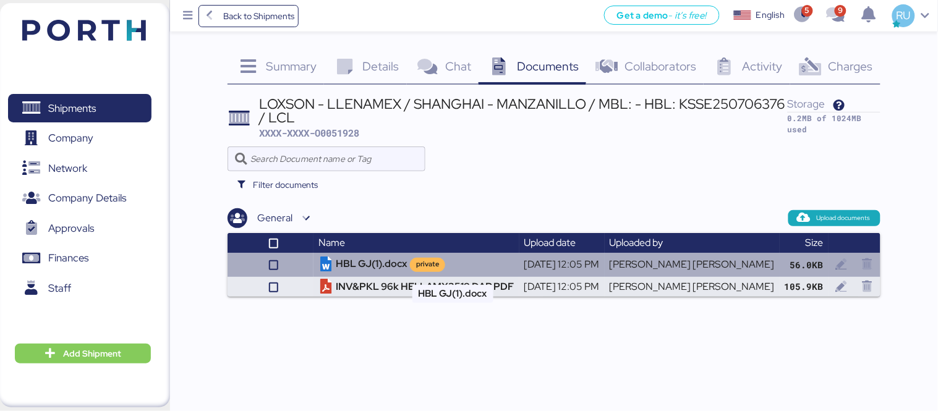
click at [396, 256] on td "HBL GJ(1).docx private" at bounding box center [416, 264] width 206 height 23
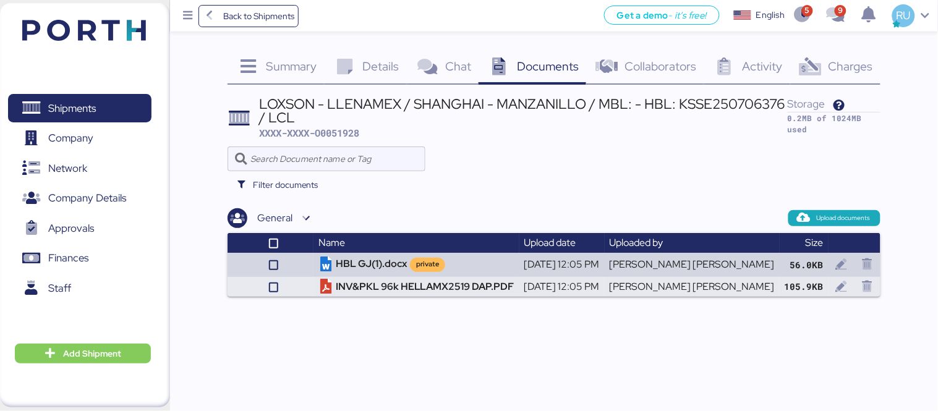
click at [88, 44] on header at bounding box center [65, 28] width 119 height 38
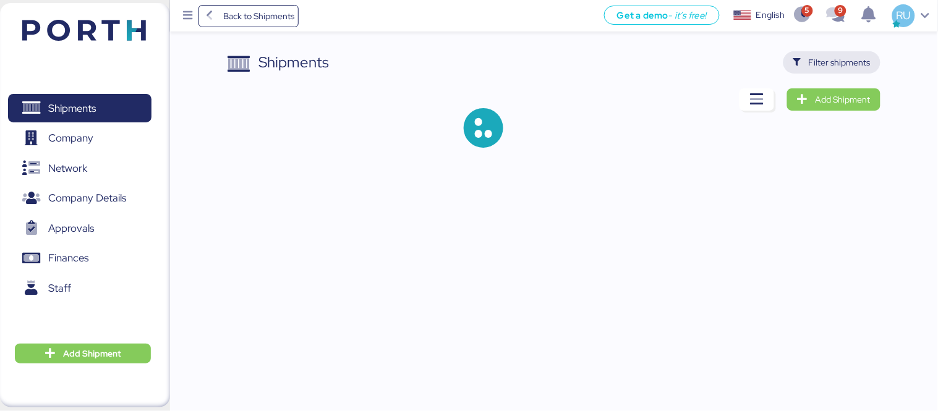
click at [825, 71] on span "Filter shipments" at bounding box center [831, 62] width 97 height 22
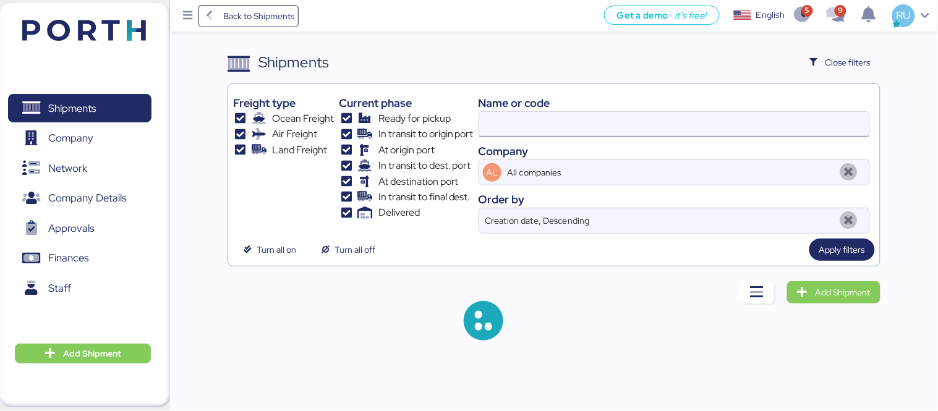
click at [640, 116] on input at bounding box center [674, 124] width 390 height 25
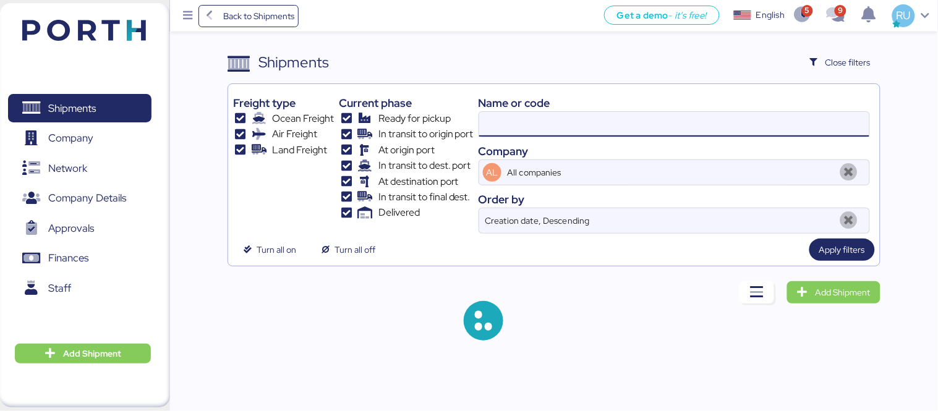
paste input "O0052013"
type input "O0052013"
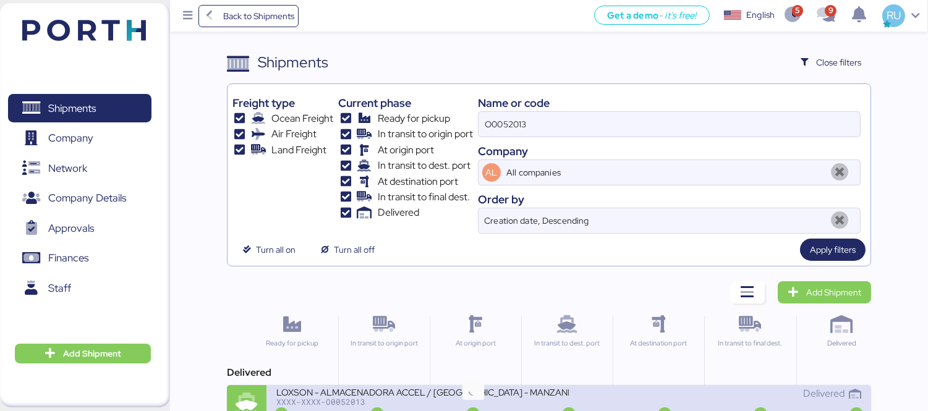
click at [456, 410] on icon at bounding box center [472, 415] width 59 height 14
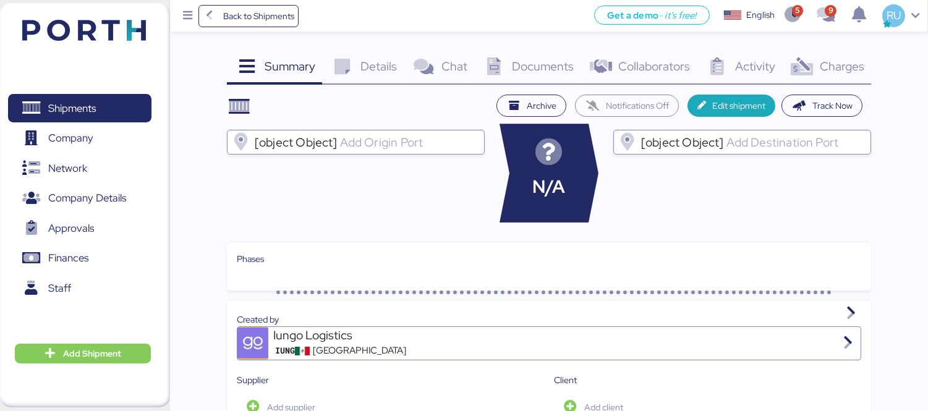
click at [849, 64] on span "Charges" at bounding box center [841, 66] width 44 height 16
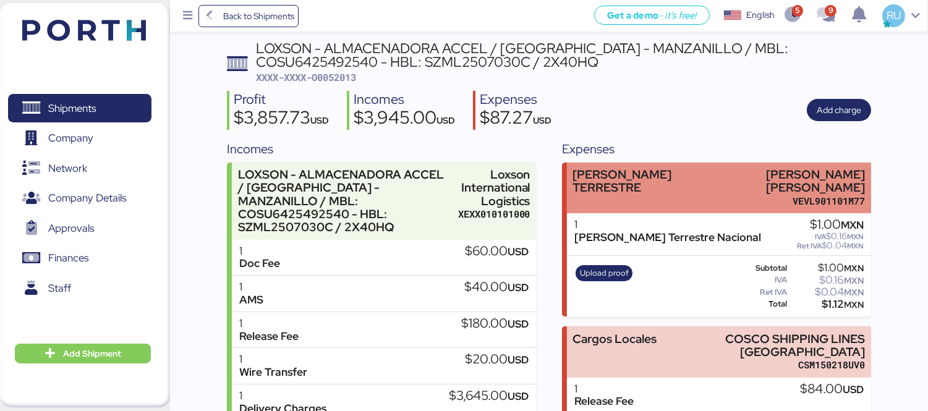
scroll to position [54, 0]
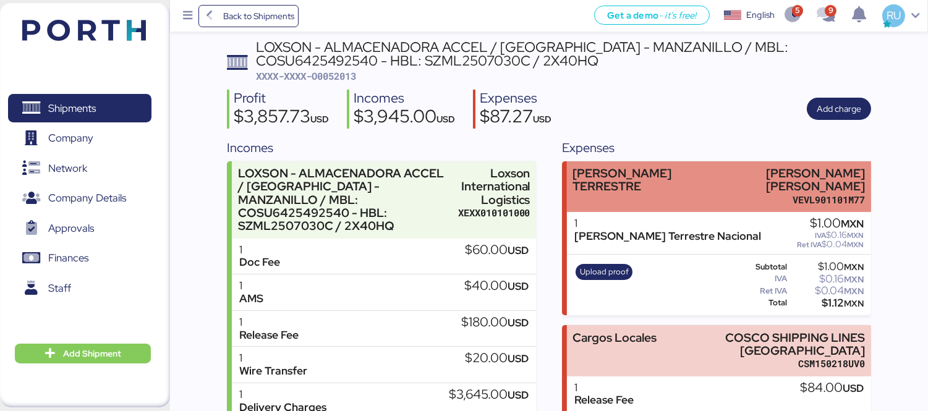
click at [659, 180] on div "FLETE TERRESTRE" at bounding box center [638, 180] width 132 height 26
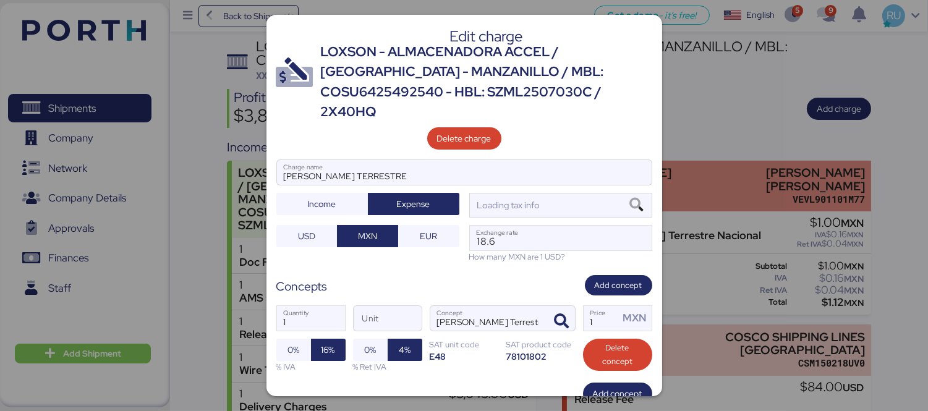
scroll to position [0, 0]
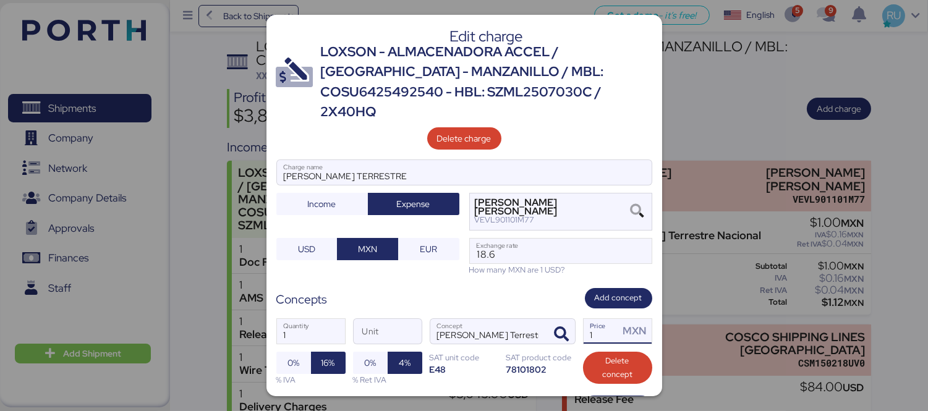
click at [592, 319] on input "1" at bounding box center [601, 331] width 36 height 25
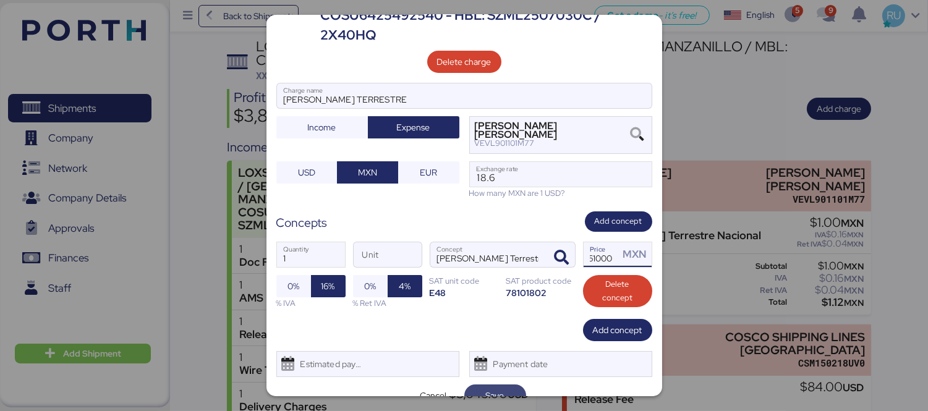
type input "61000"
click at [495, 388] on span "Save" at bounding box center [495, 395] width 19 height 15
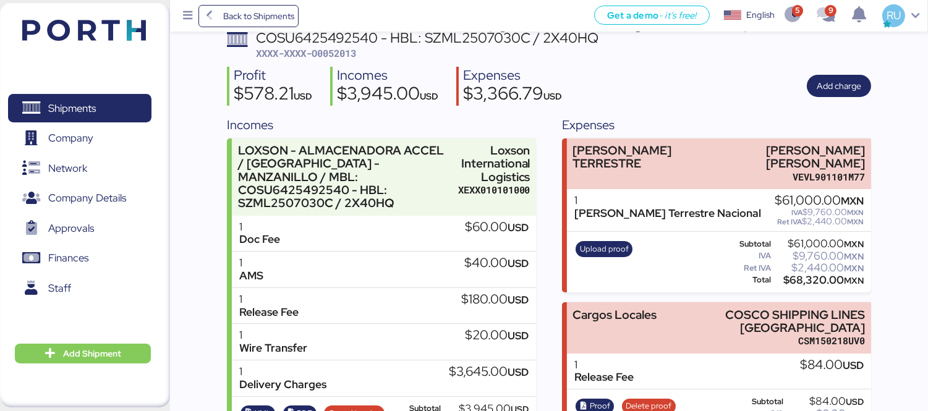
scroll to position [78, 0]
click at [612, 245] on span "Upload proof" at bounding box center [604, 249] width 49 height 14
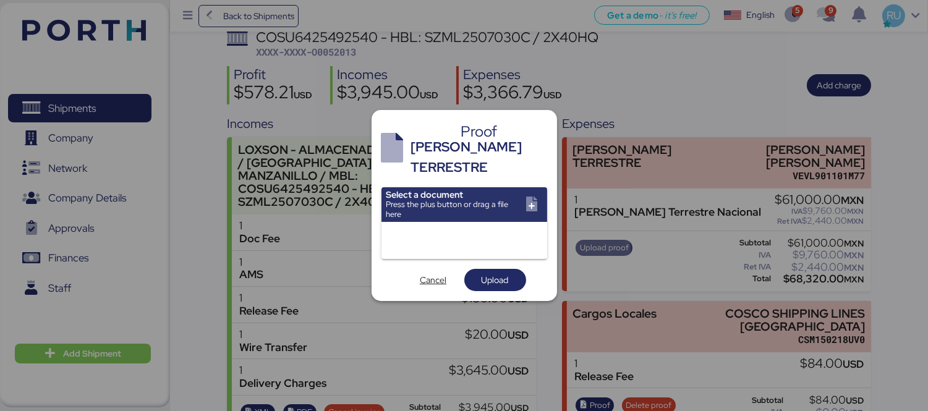
scroll to position [0, 0]
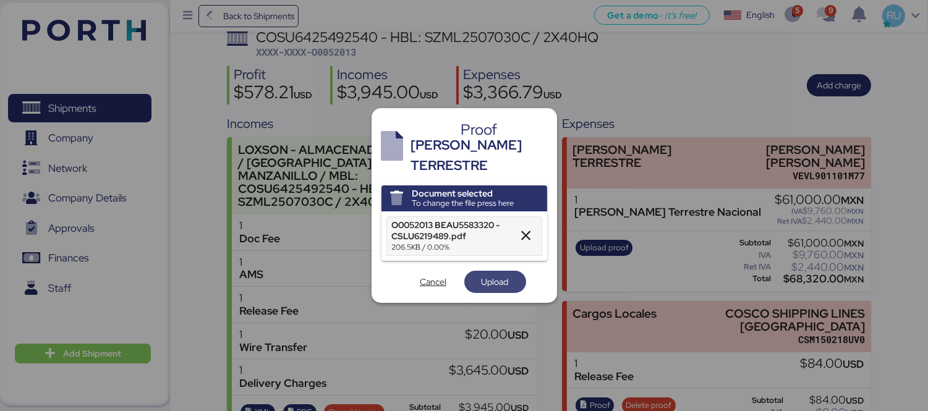
click at [487, 273] on span "Upload" at bounding box center [495, 281] width 42 height 17
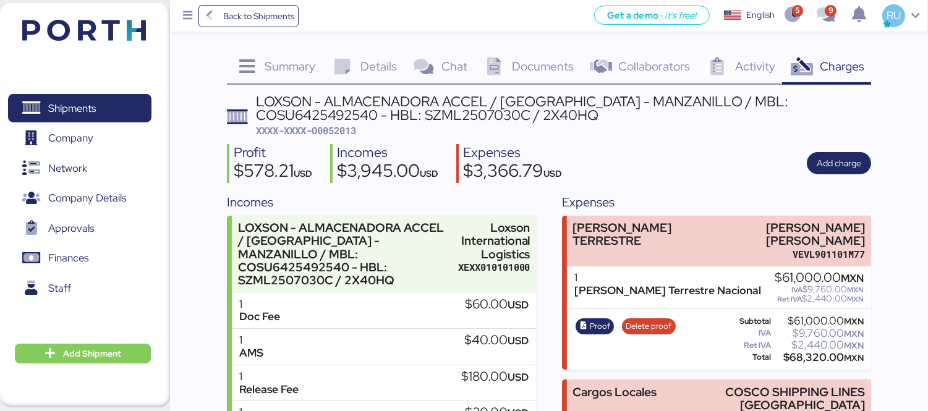
click at [69, 34] on img at bounding box center [84, 30] width 124 height 21
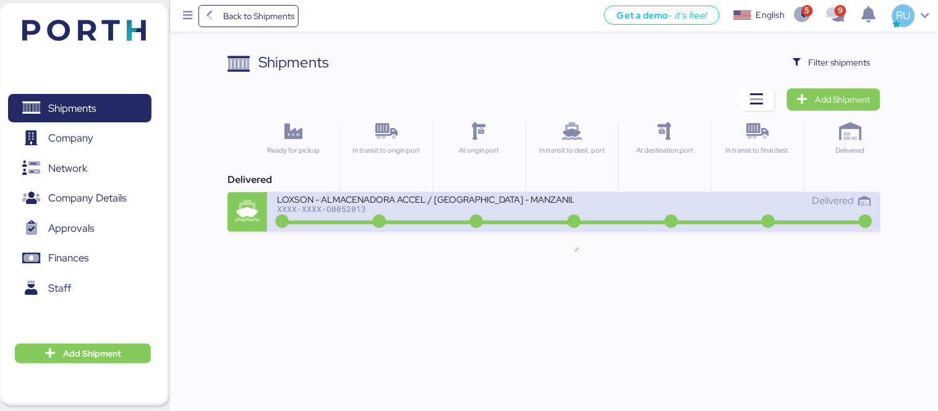
click at [595, 223] on icon at bounding box center [573, 222] width 59 height 14
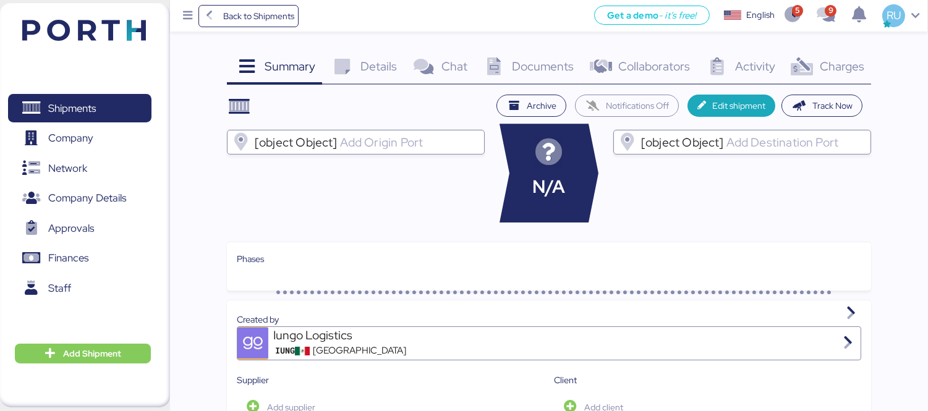
click at [831, 72] on span "Charges" at bounding box center [841, 66] width 44 height 16
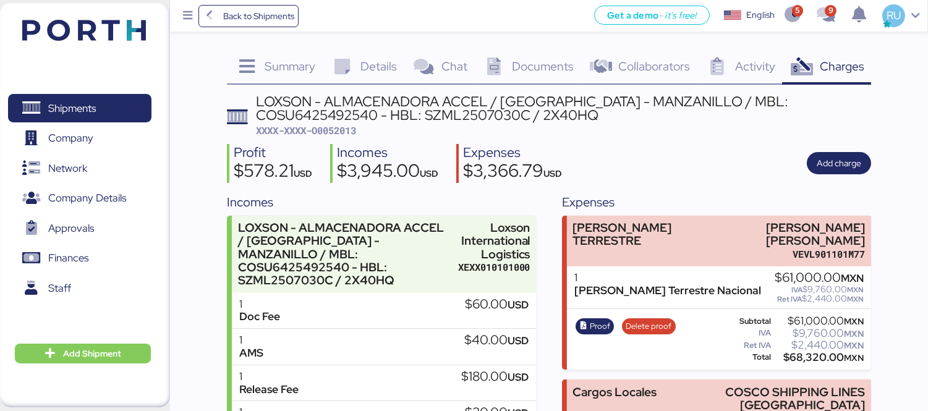
click at [533, 53] on div "Documents 0" at bounding box center [527, 67] width 106 height 33
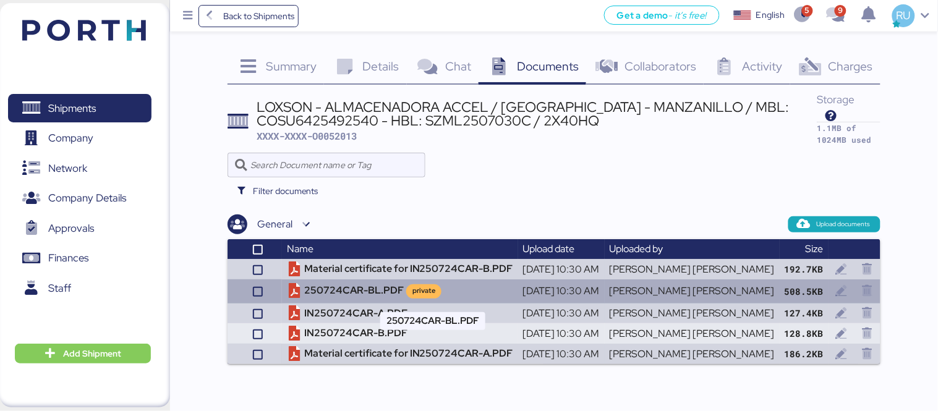
click at [399, 294] on td "250724CAR-BL.PDF private" at bounding box center [400, 290] width 236 height 23
